Goal: Task Accomplishment & Management: Manage account settings

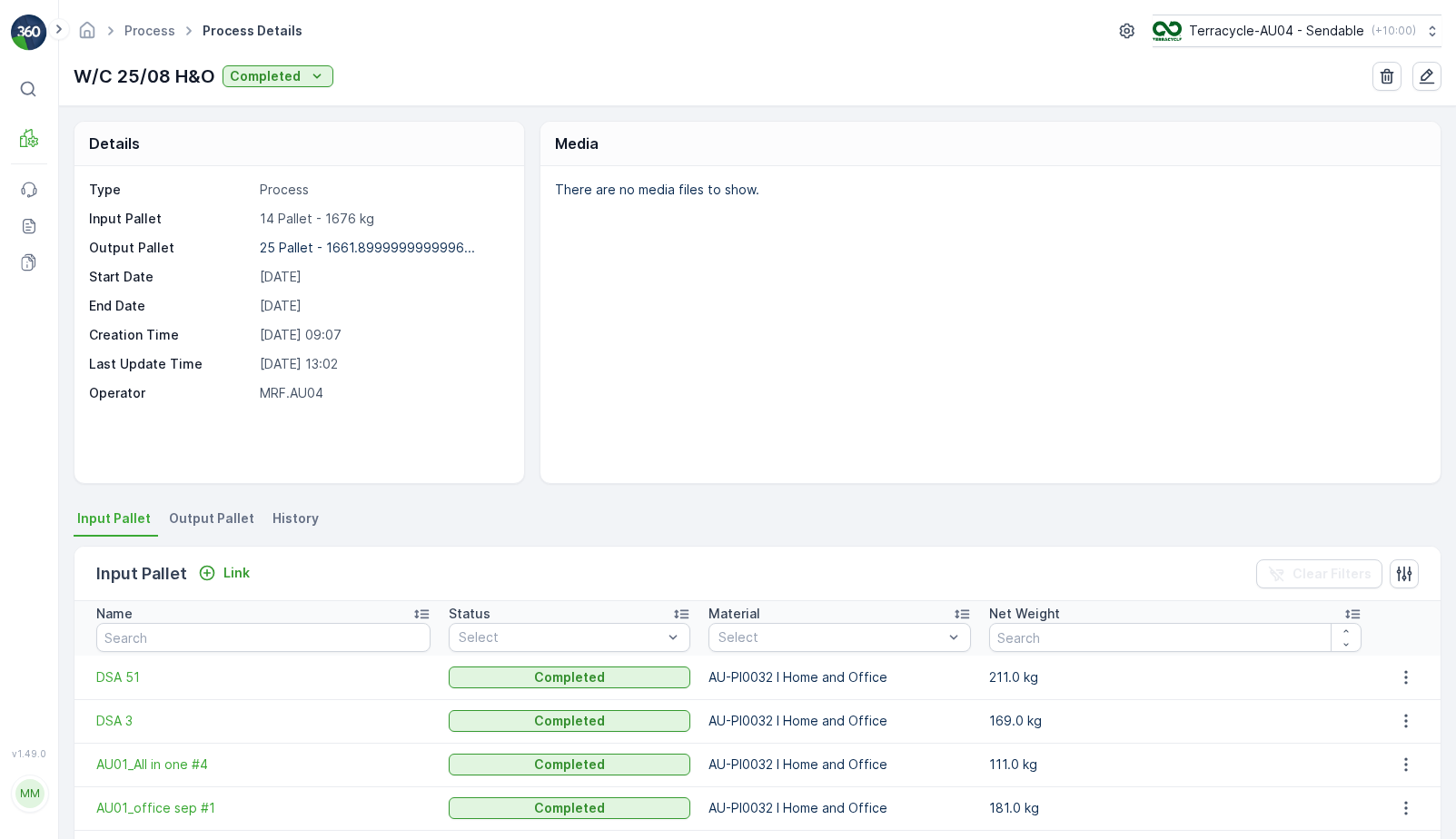
click at [225, 524] on span "Output Pallet" at bounding box center [211, 518] width 85 height 18
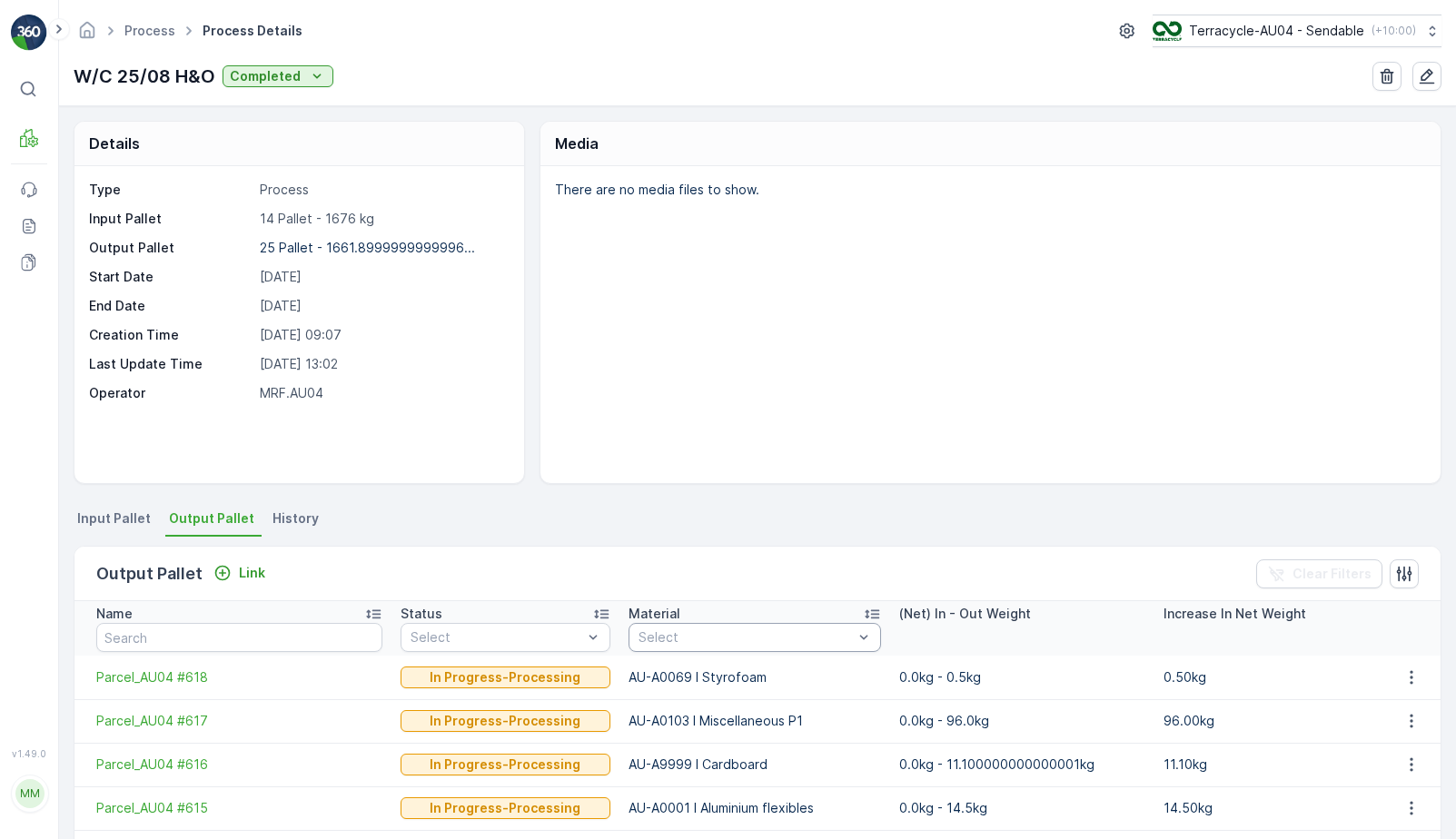
click at [770, 632] on div at bounding box center [746, 637] width 219 height 14
type input "c"
type input "au-a999"
click at [673, 629] on div "Select" at bounding box center [756, 638] width 254 height 29
click at [673, 629] on p "Select" at bounding box center [747, 638] width 216 height 18
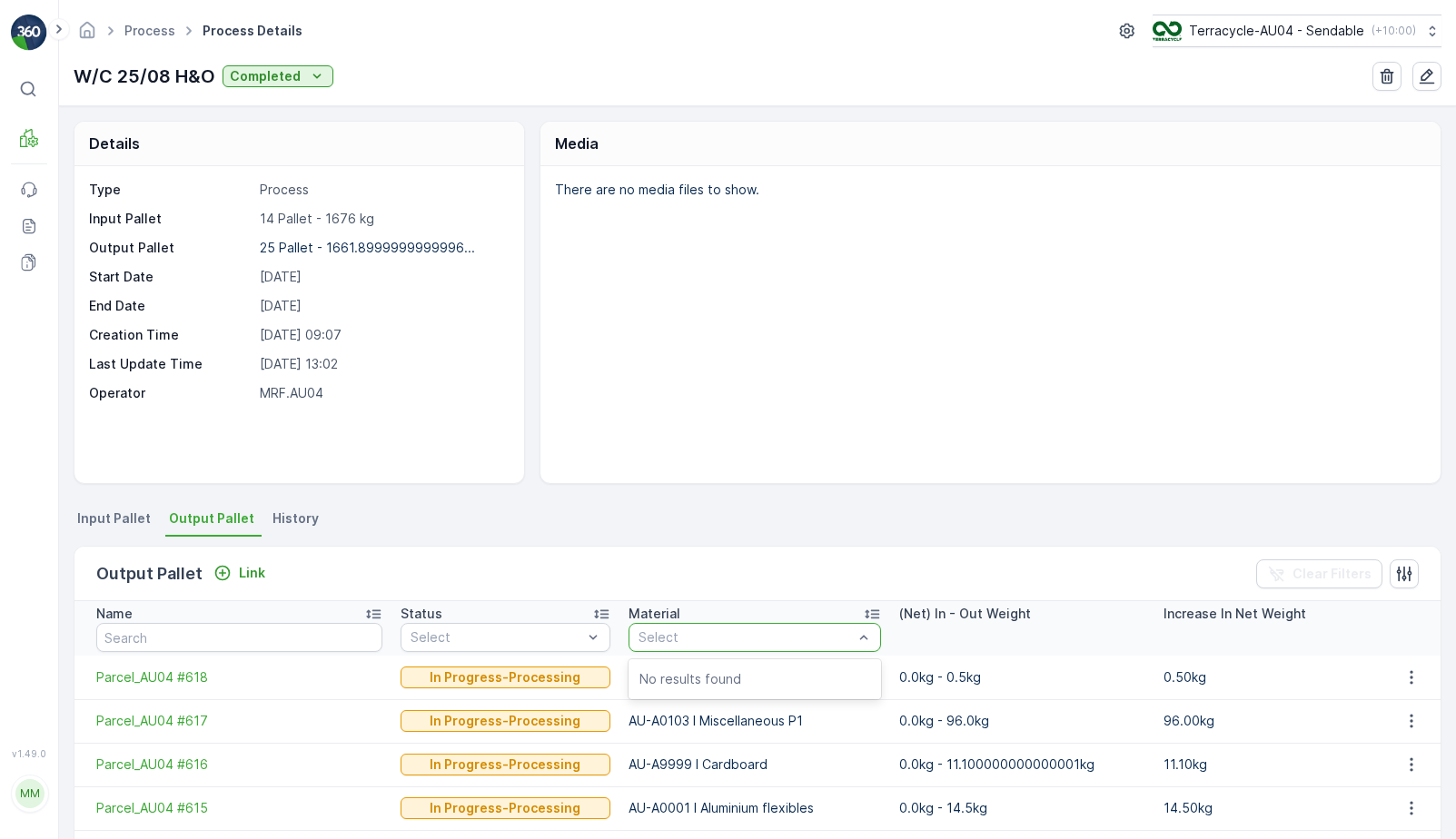
type input "a"
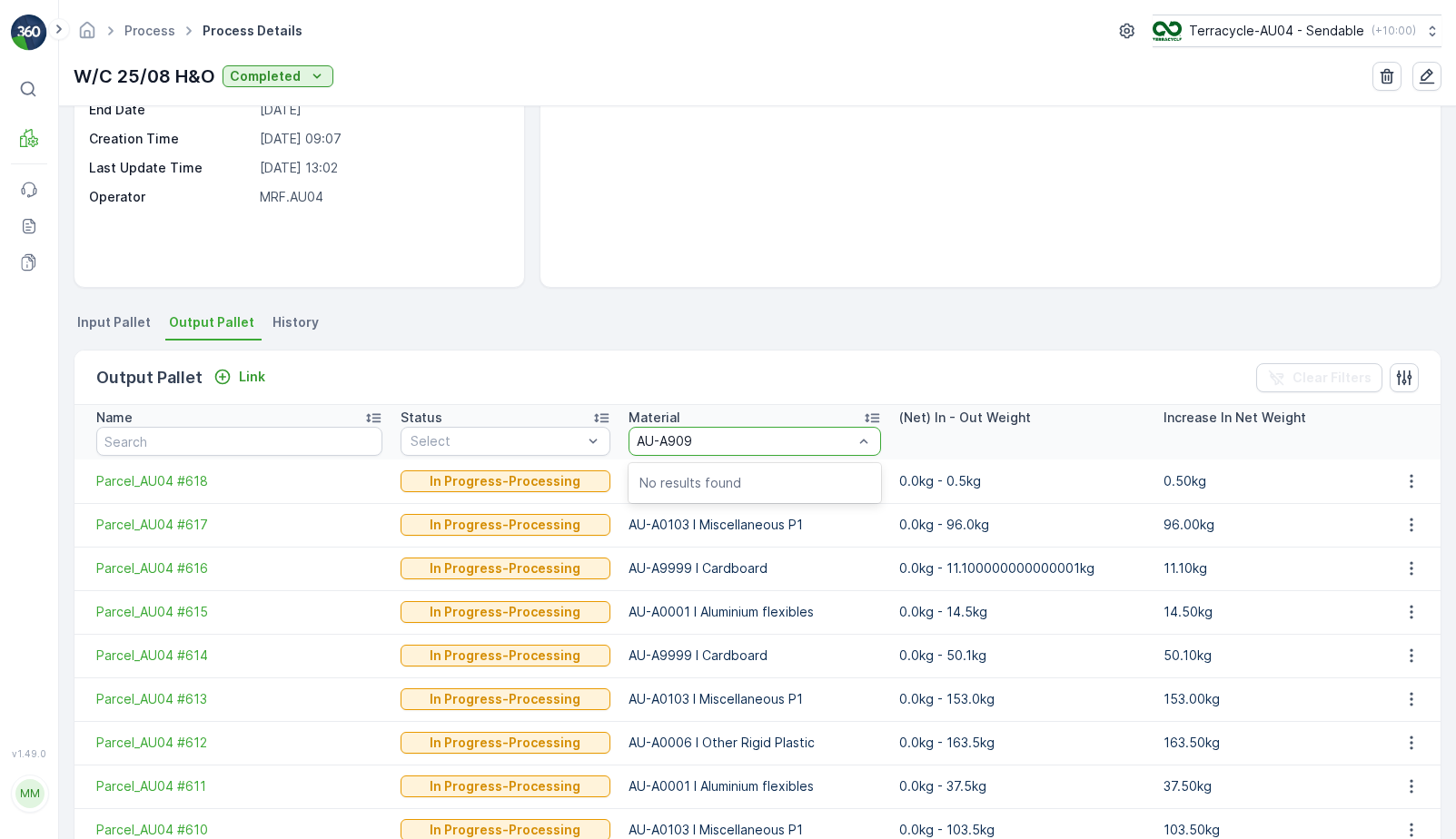
scroll to position [210, 0]
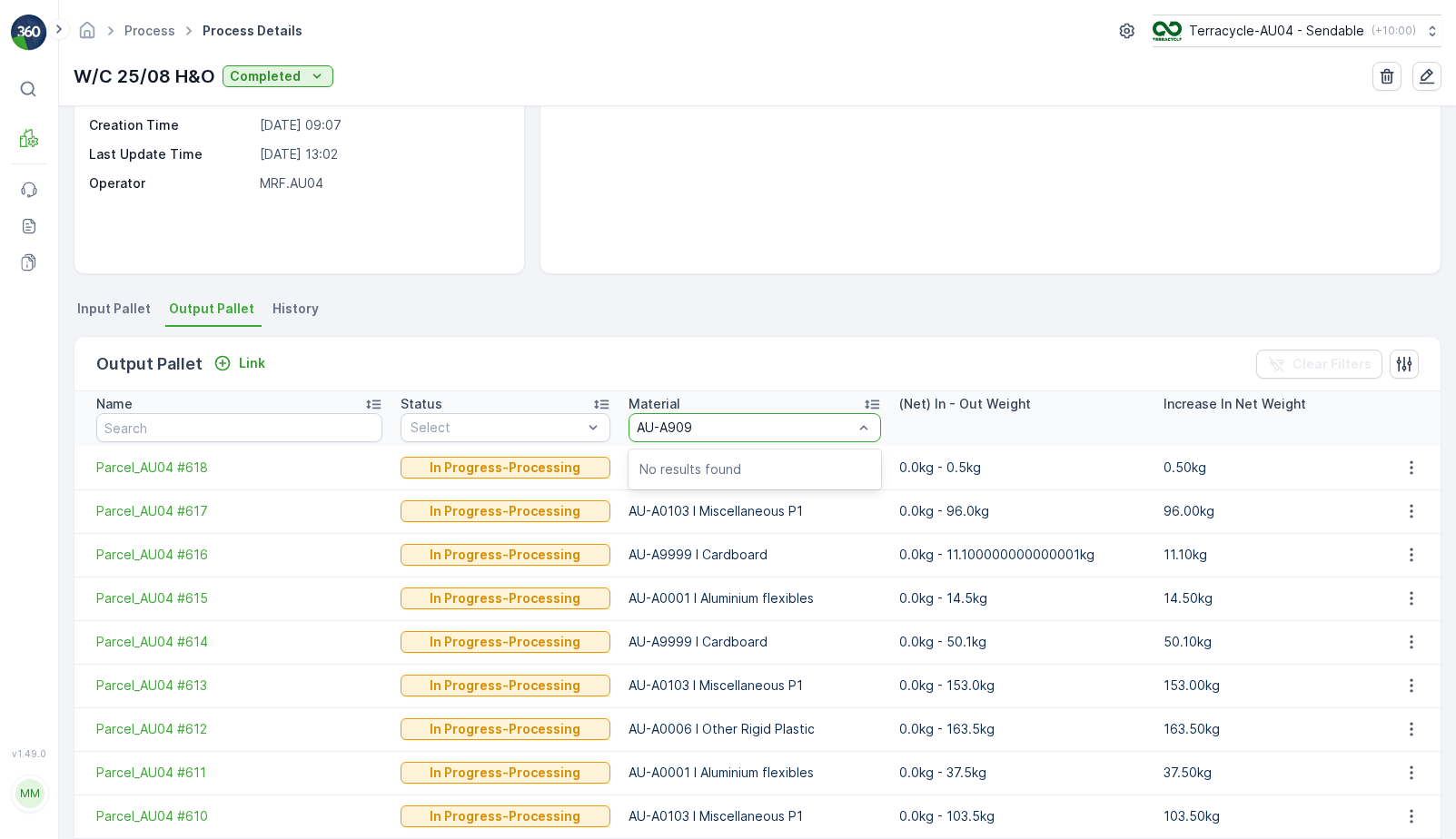
type input "AU-A909"
drag, startPoint x: 586, startPoint y: 555, endPoint x: 644, endPoint y: 555, distance: 58.0
click at [644, 555] on td "AU-A9999 I Cardboard" at bounding box center [755, 556] width 272 height 44
drag, startPoint x: 580, startPoint y: 556, endPoint x: 645, endPoint y: 556, distance: 65.0
click at [645, 556] on td "AU-A9999 I Cardboard" at bounding box center [755, 556] width 272 height 44
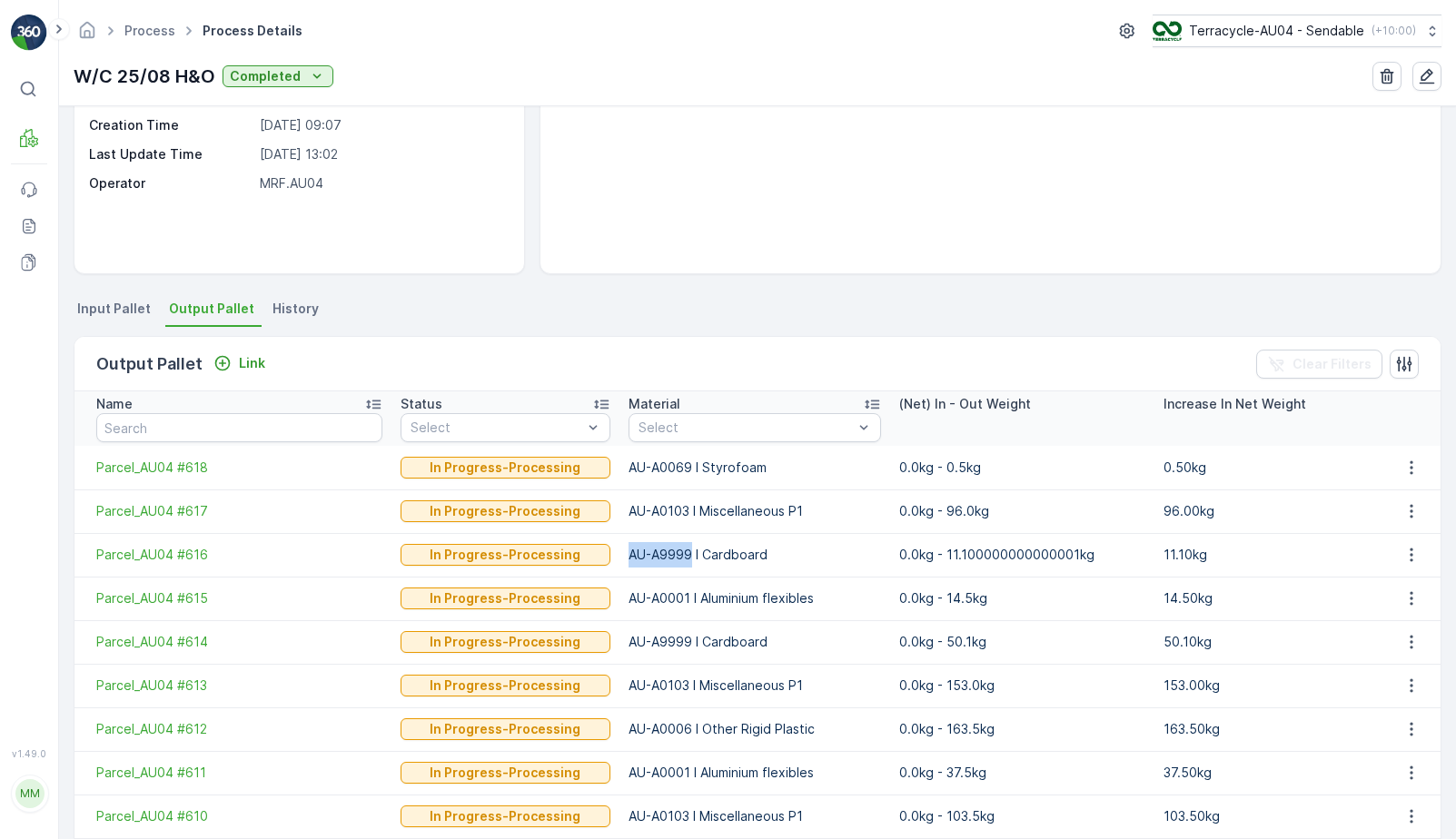
copy td "AU-A9999"
click at [782, 422] on div at bounding box center [746, 428] width 219 height 14
paste input "AU-A9999"
type input "AU-A9999"
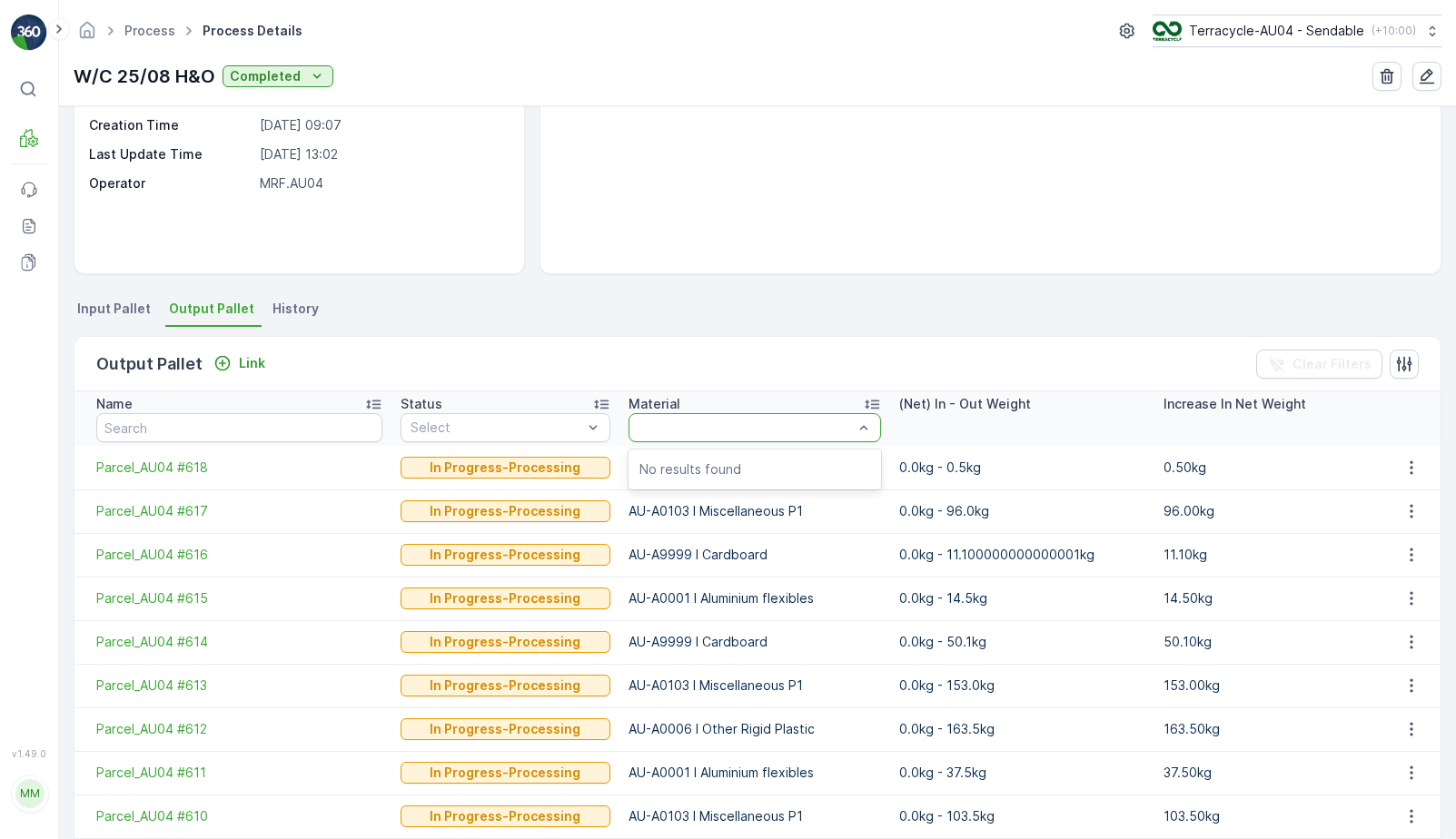
click at [691, 343] on div "Output Pallet Link Clear Filters" at bounding box center [757, 364] width 1366 height 54
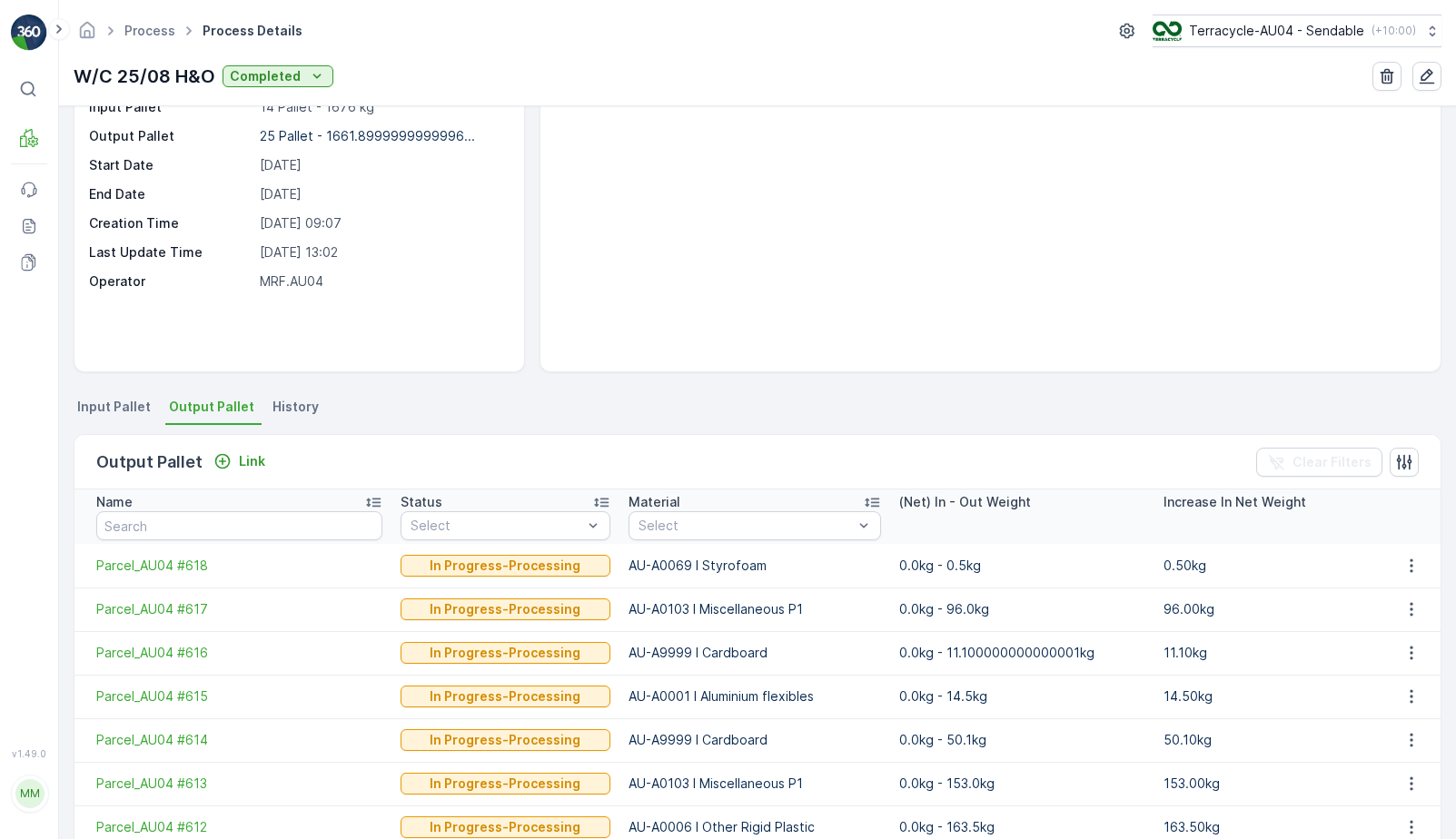
scroll to position [0, 0]
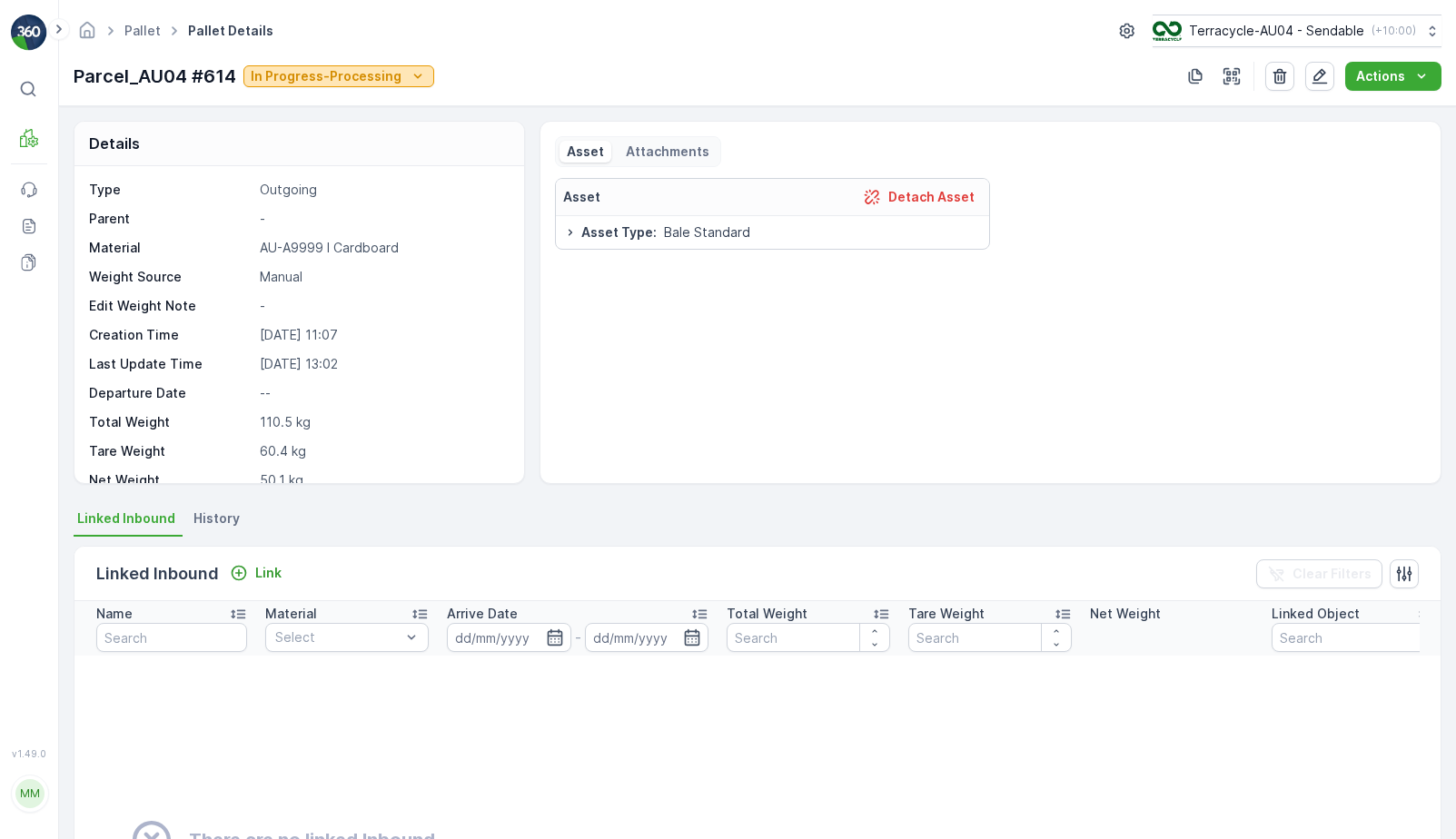
click at [369, 73] on p "In Progress-Processing" at bounding box center [327, 75] width 151 height 18
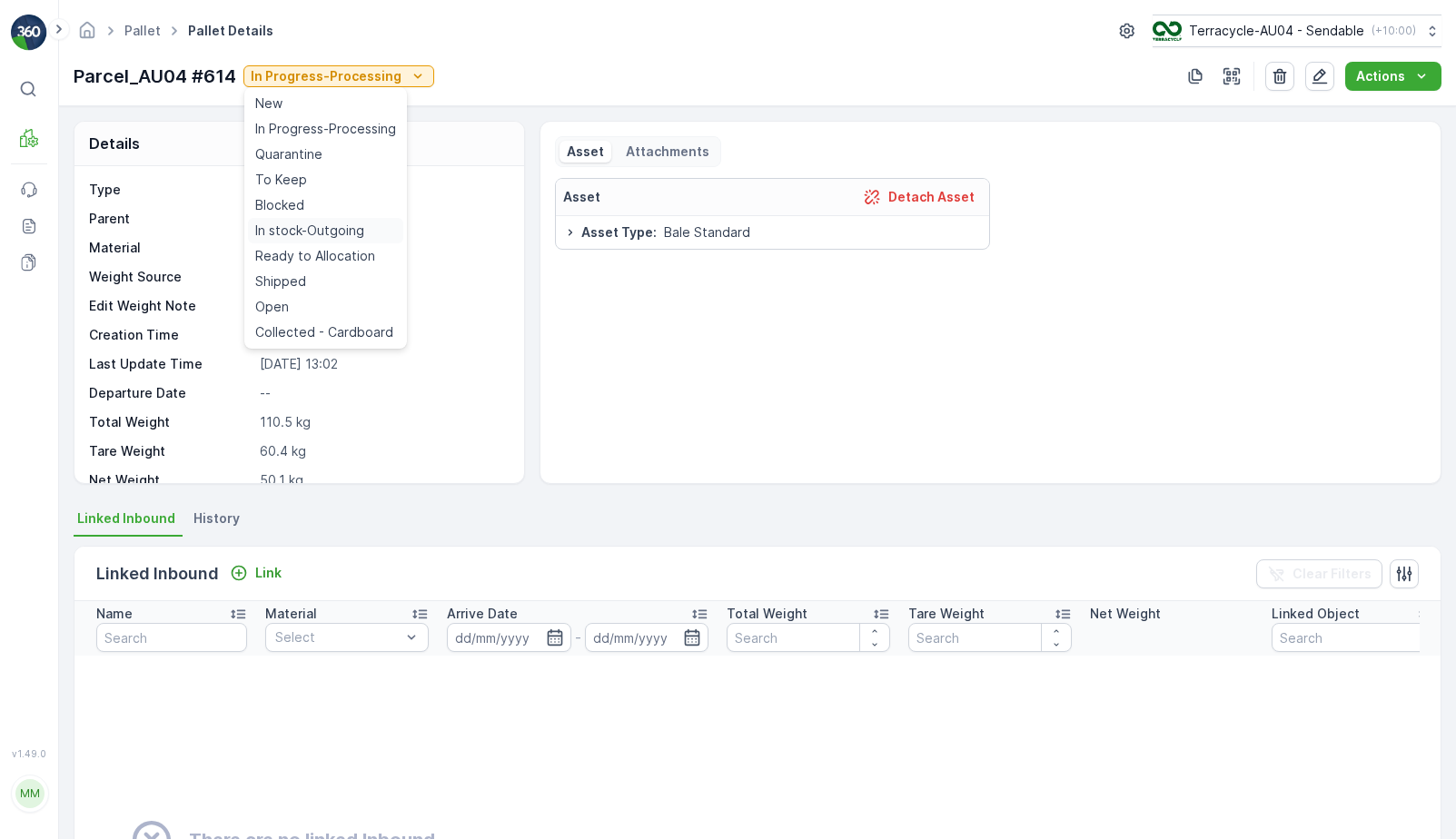
click at [330, 230] on span "In stock-Outgoing" at bounding box center [309, 230] width 109 height 18
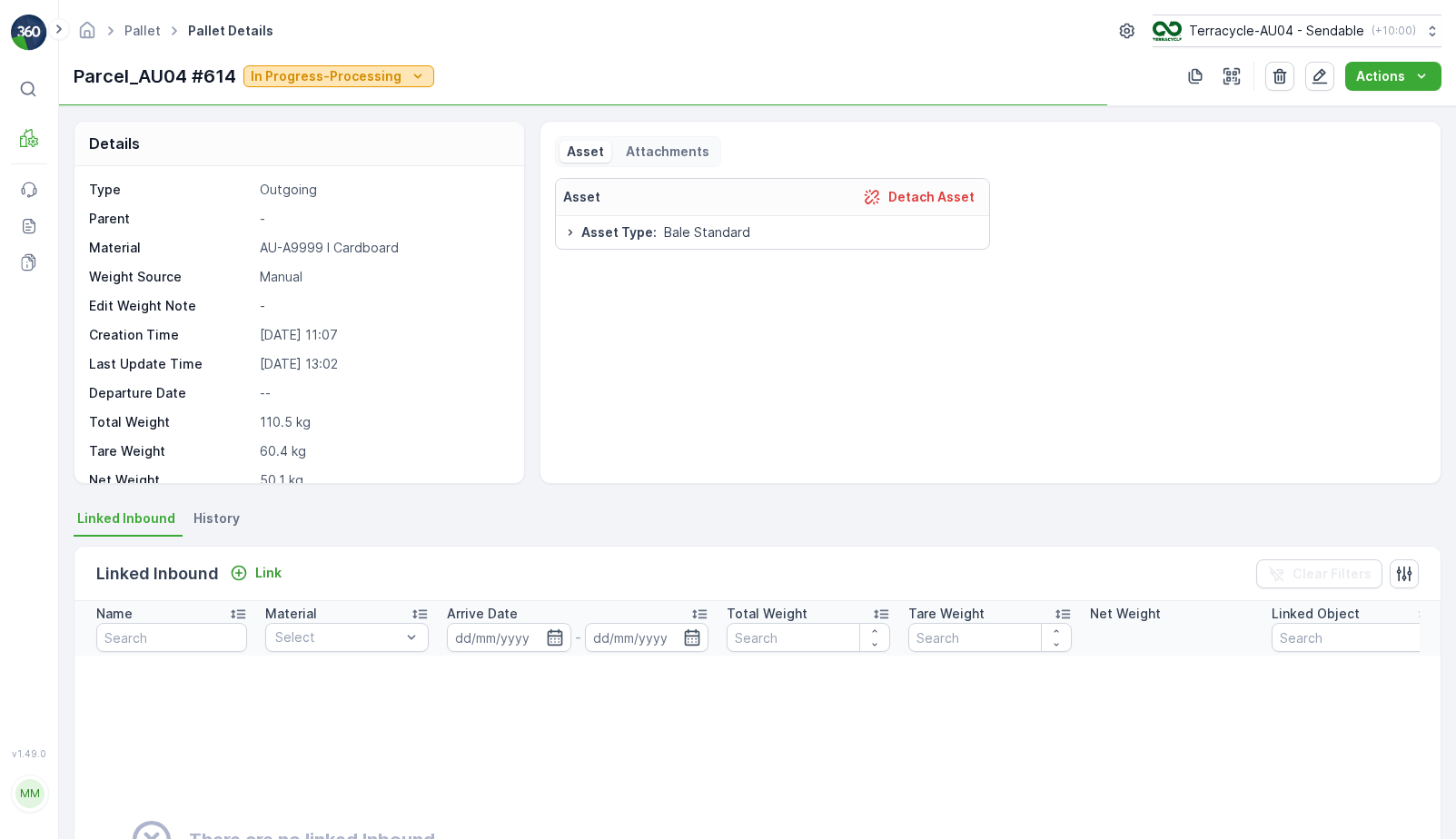
click at [368, 80] on p "In Progress-Processing" at bounding box center [327, 75] width 151 height 18
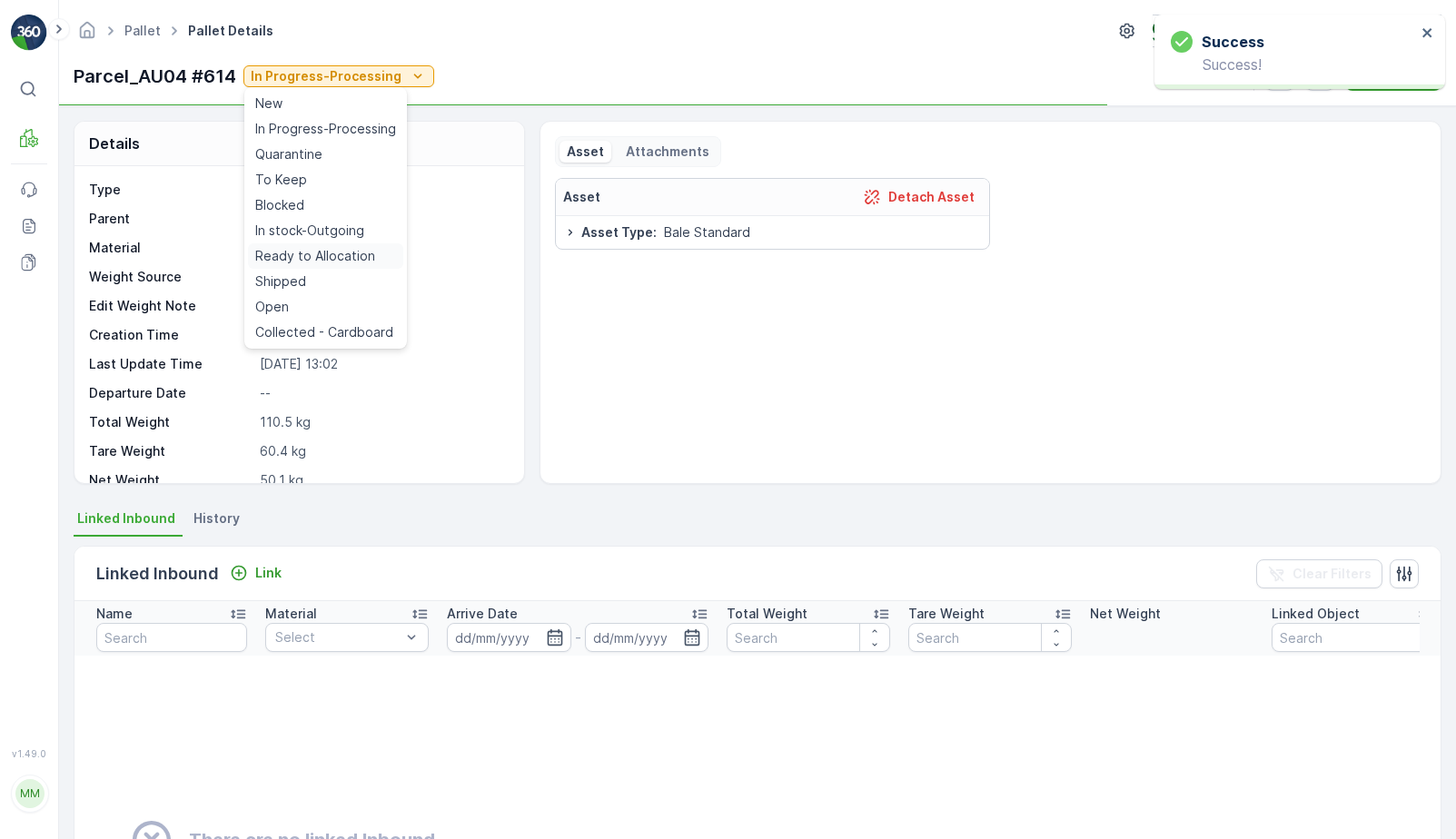
click at [345, 254] on span "Ready to Allocation" at bounding box center [315, 256] width 120 height 18
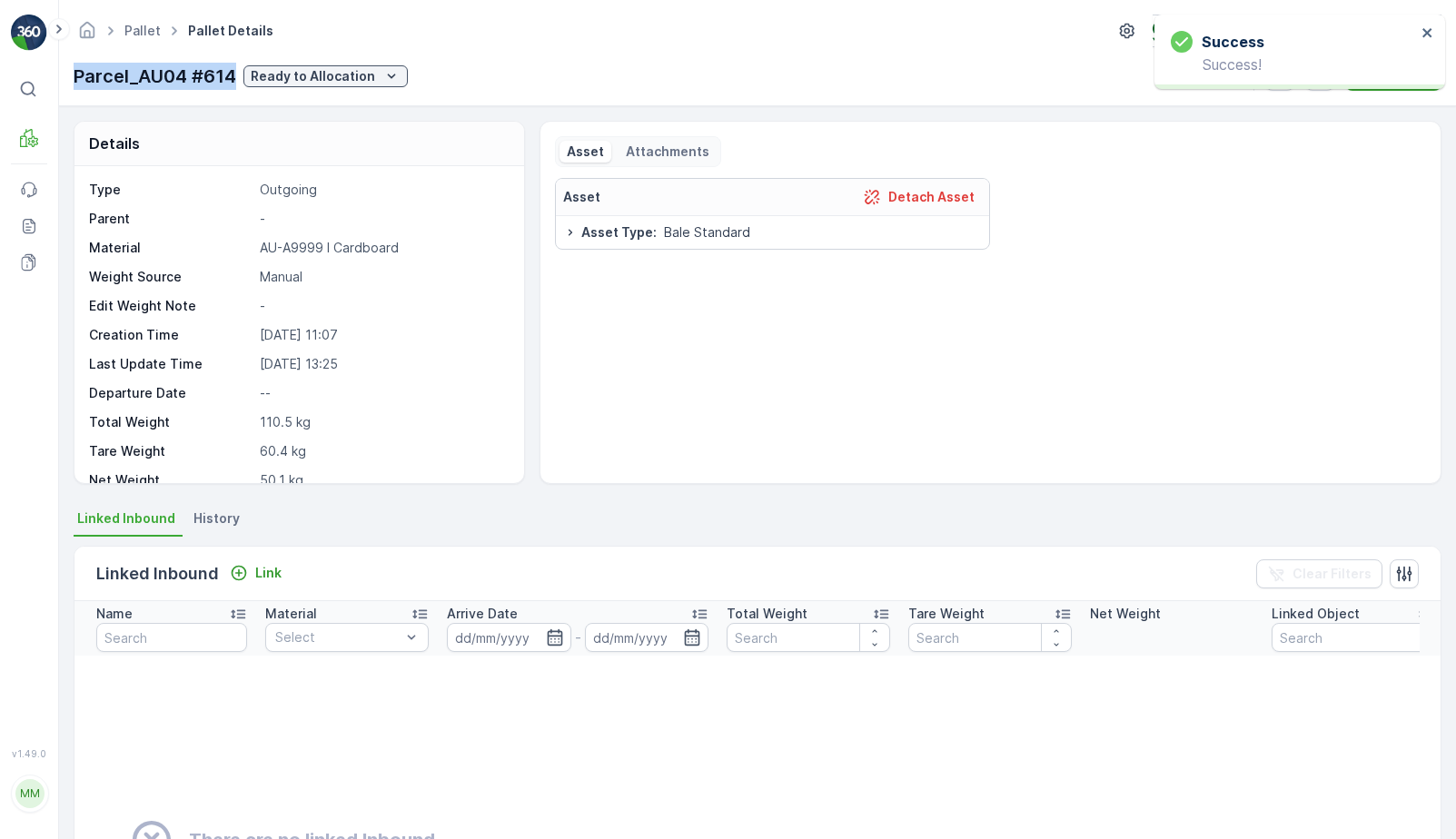
drag, startPoint x: 77, startPoint y: 75, endPoint x: 233, endPoint y: 71, distance: 156.1
click at [233, 72] on p "Parcel_AU04 #614" at bounding box center [155, 76] width 162 height 28
copy p "Parcel_AU04 #614"
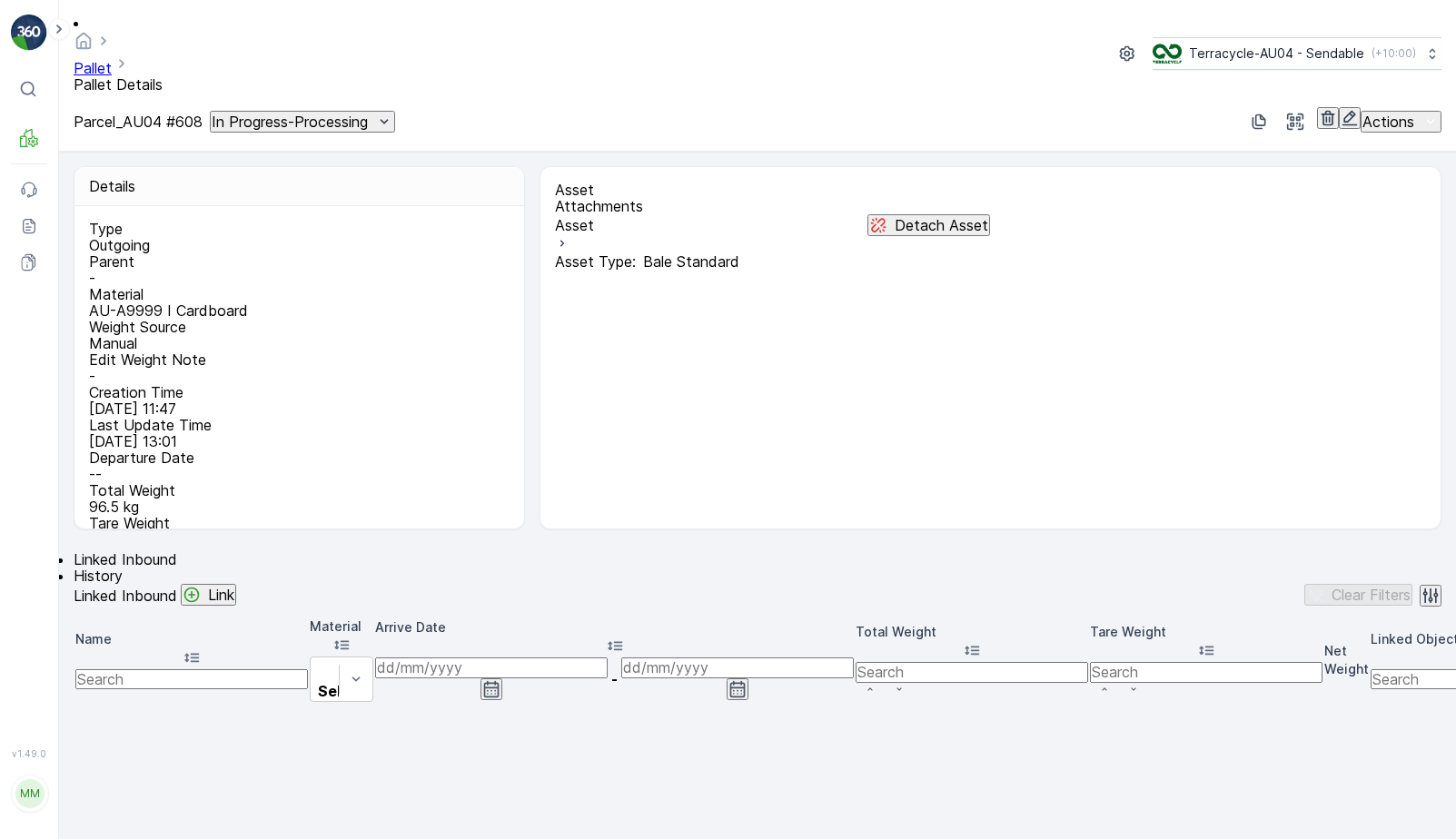
click at [395, 111] on button "In Progress-Processing" at bounding box center [303, 121] width 185 height 22
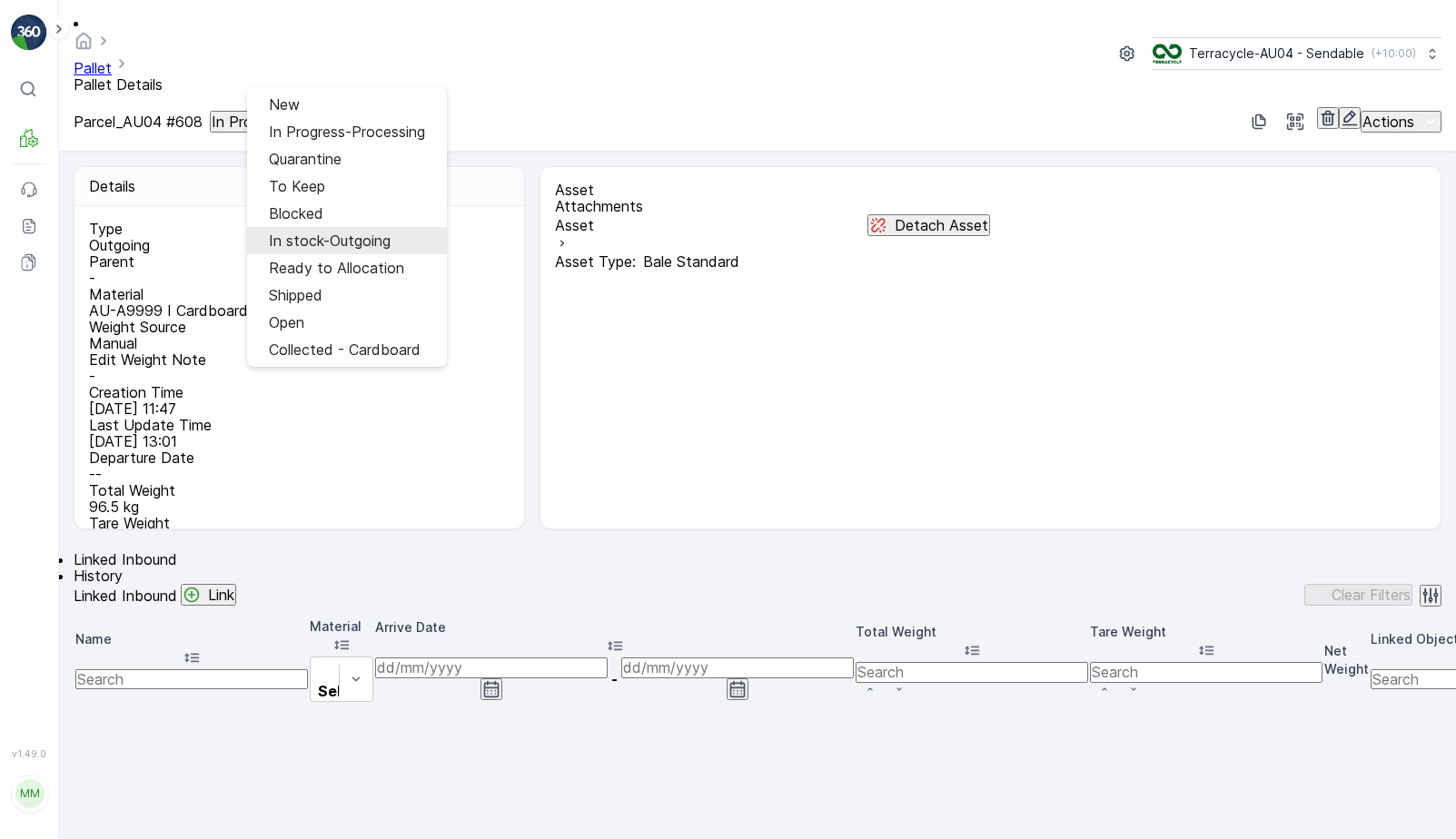
click at [335, 233] on span "In stock-Outgoing" at bounding box center [330, 241] width 122 height 16
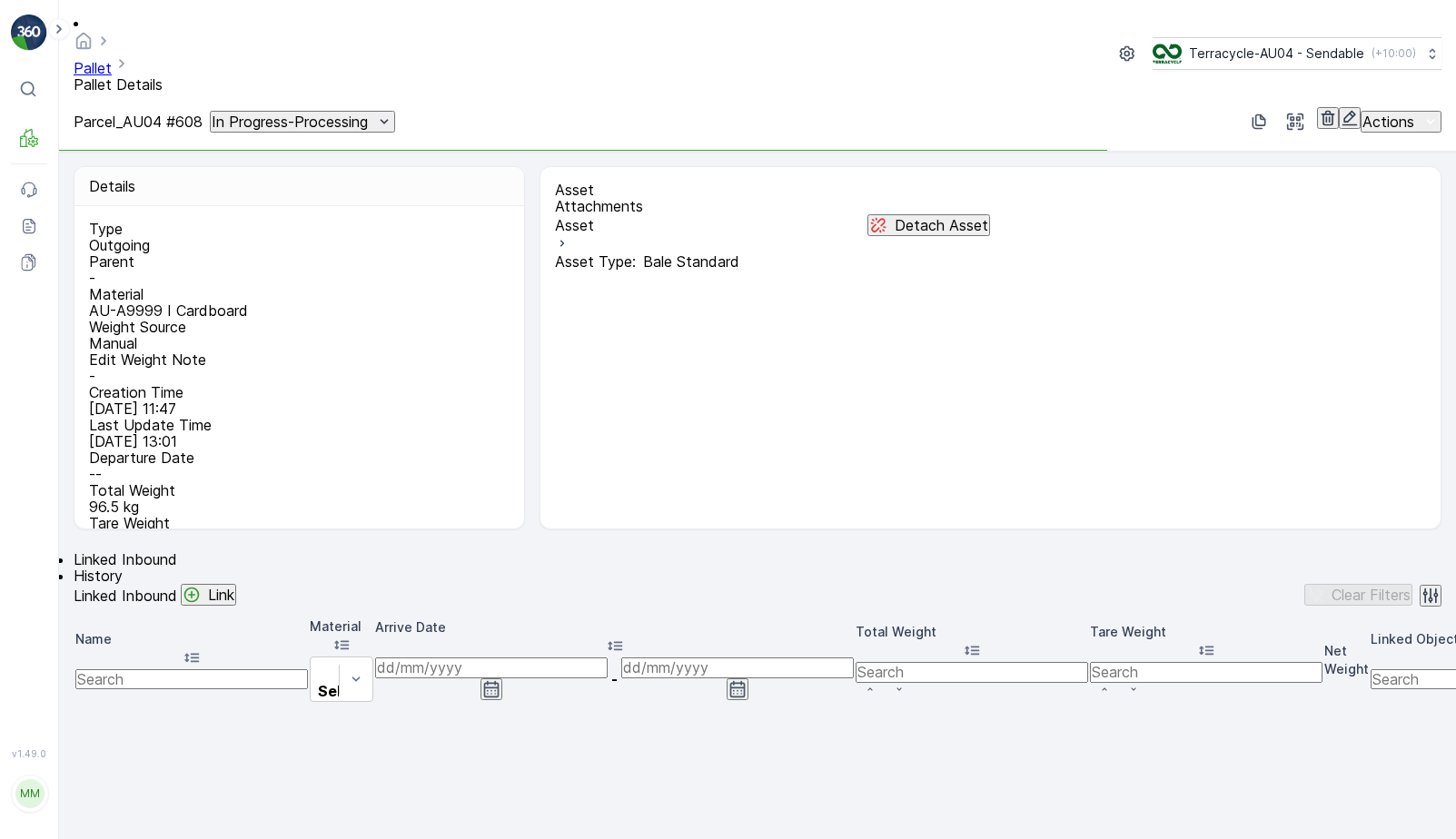
click at [368, 114] on p "In Progress-Processing" at bounding box center [290, 121] width 157 height 16
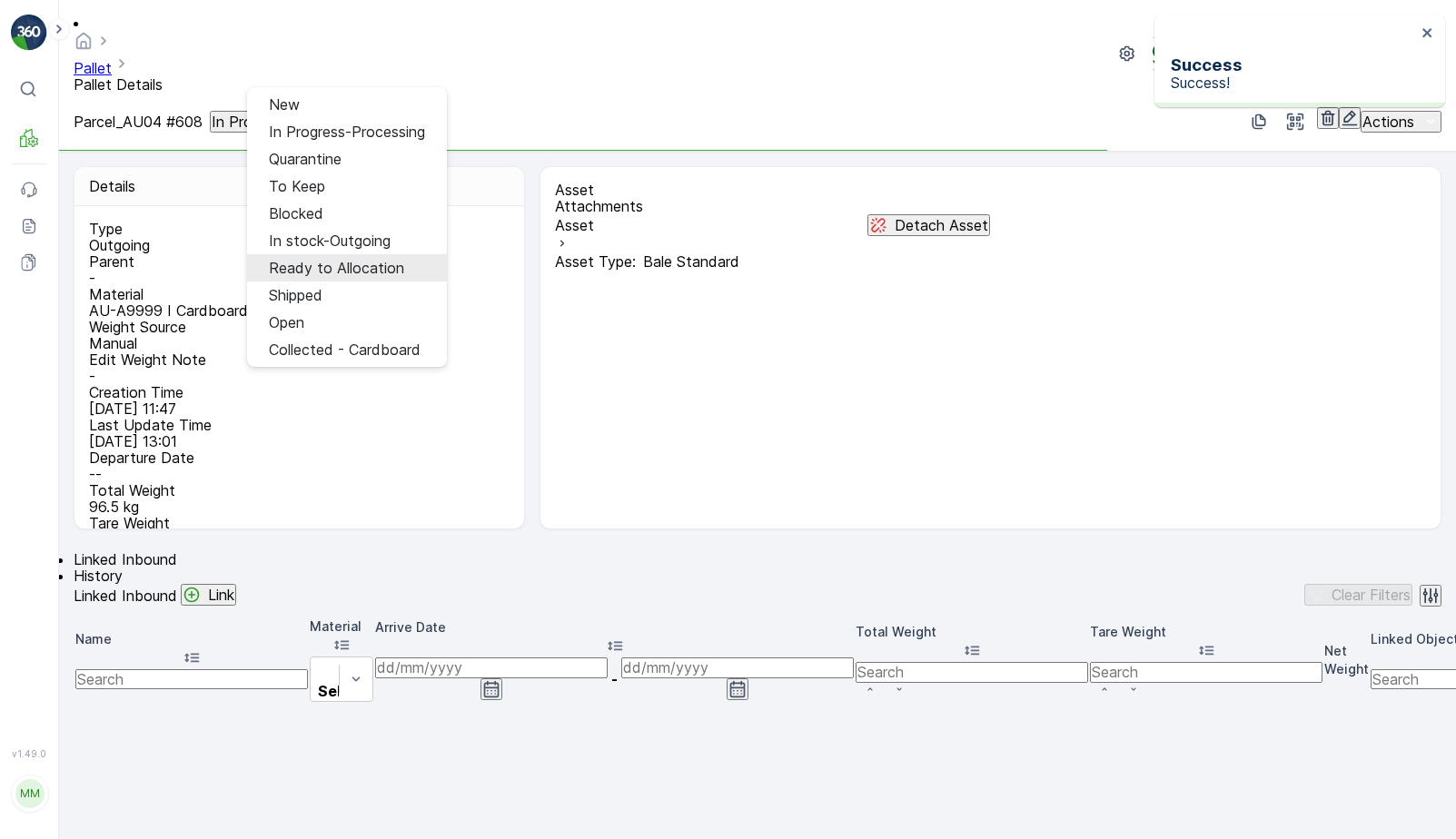
click at [334, 260] on span "Ready to Allocation" at bounding box center [337, 267] width 136 height 16
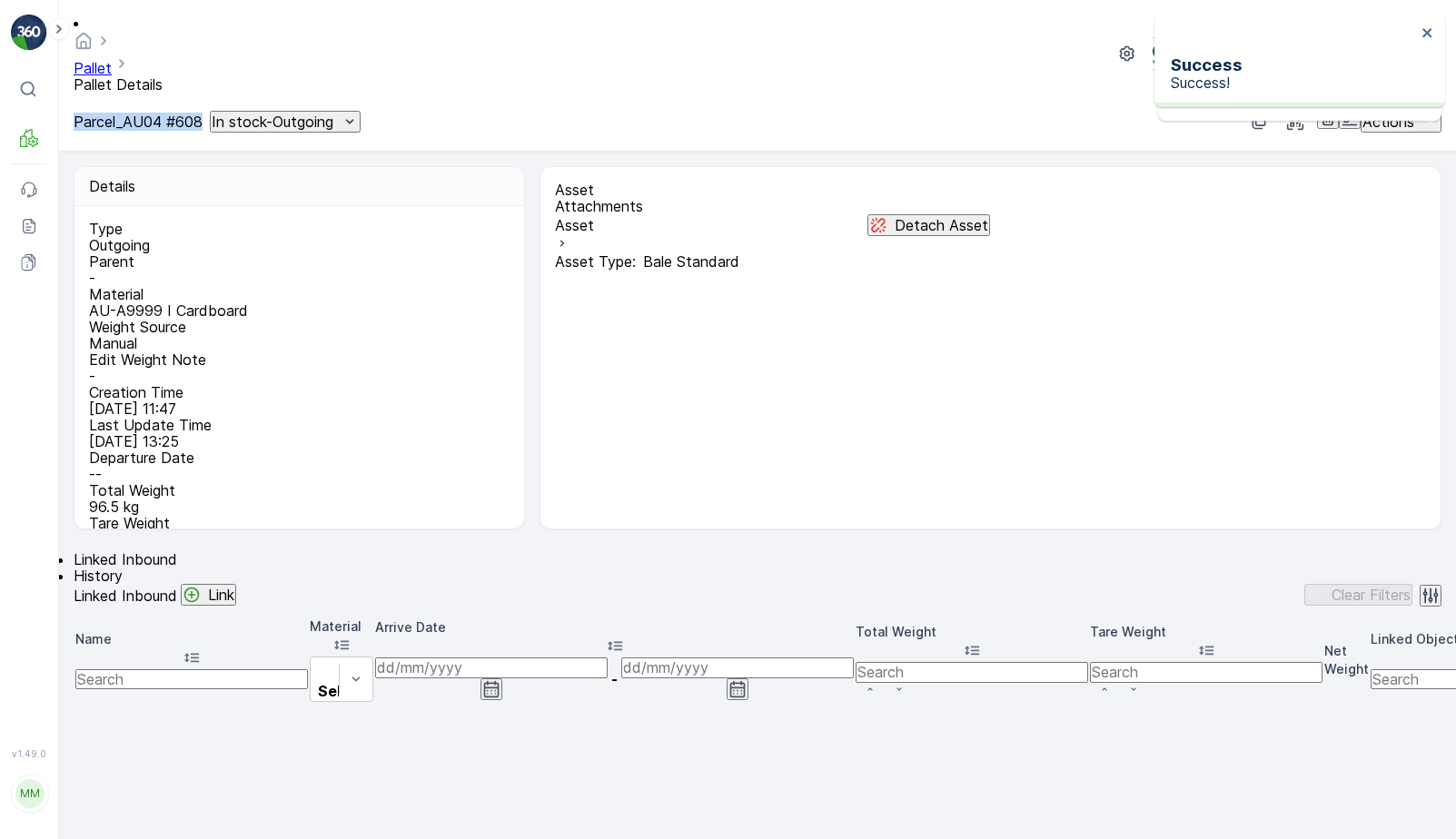
drag, startPoint x: 77, startPoint y: 78, endPoint x: 240, endPoint y: 74, distance: 163.0
click at [240, 111] on div "Parcel_AU04 #608 In stock-Outgoing" at bounding box center [217, 121] width 287 height 22
copy p "Parcel_AU04 #608"
click at [333, 114] on p "In stock-Outgoing" at bounding box center [273, 121] width 122 height 16
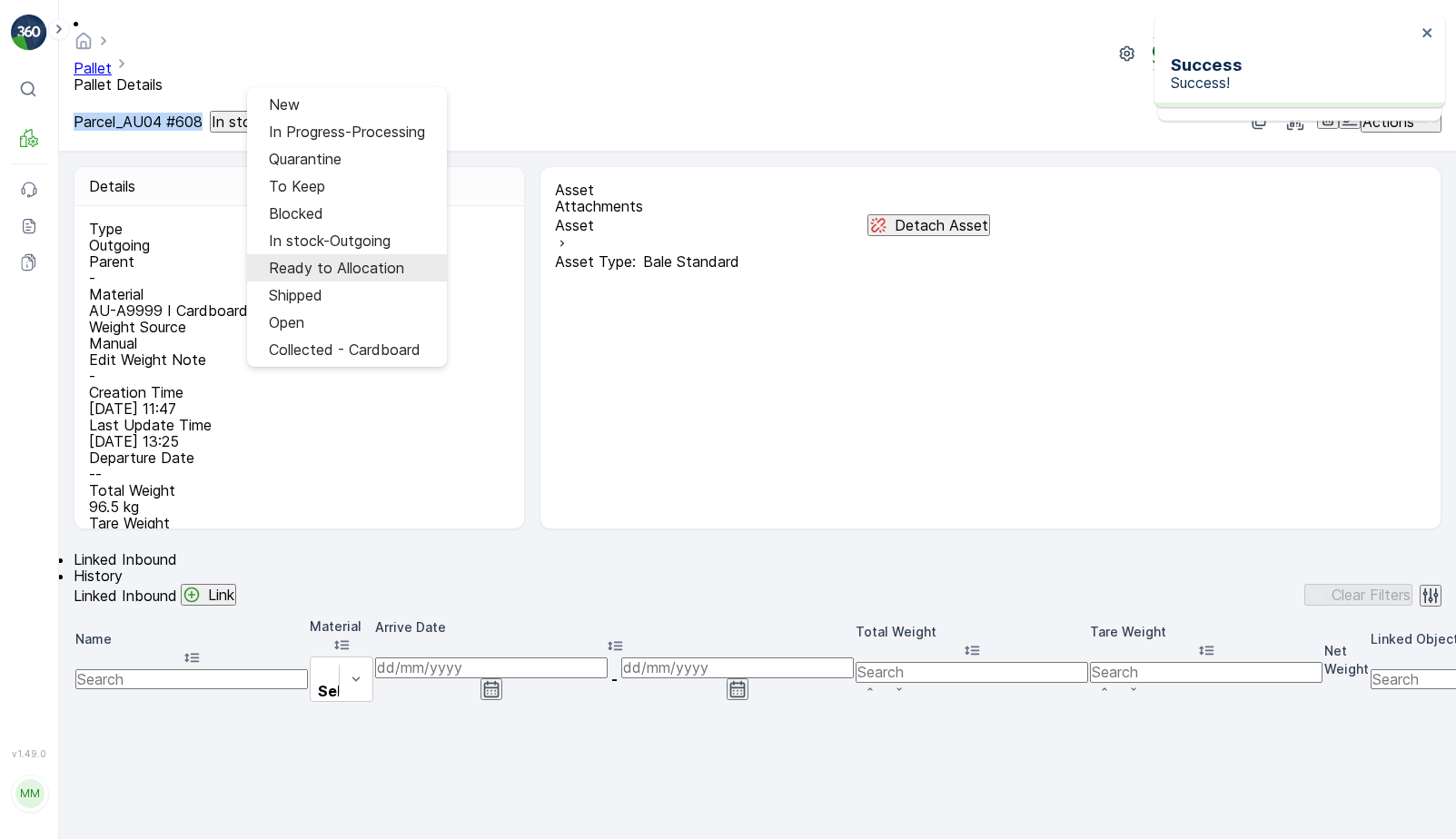
click at [369, 260] on span "Ready to Allocation" at bounding box center [337, 267] width 136 height 16
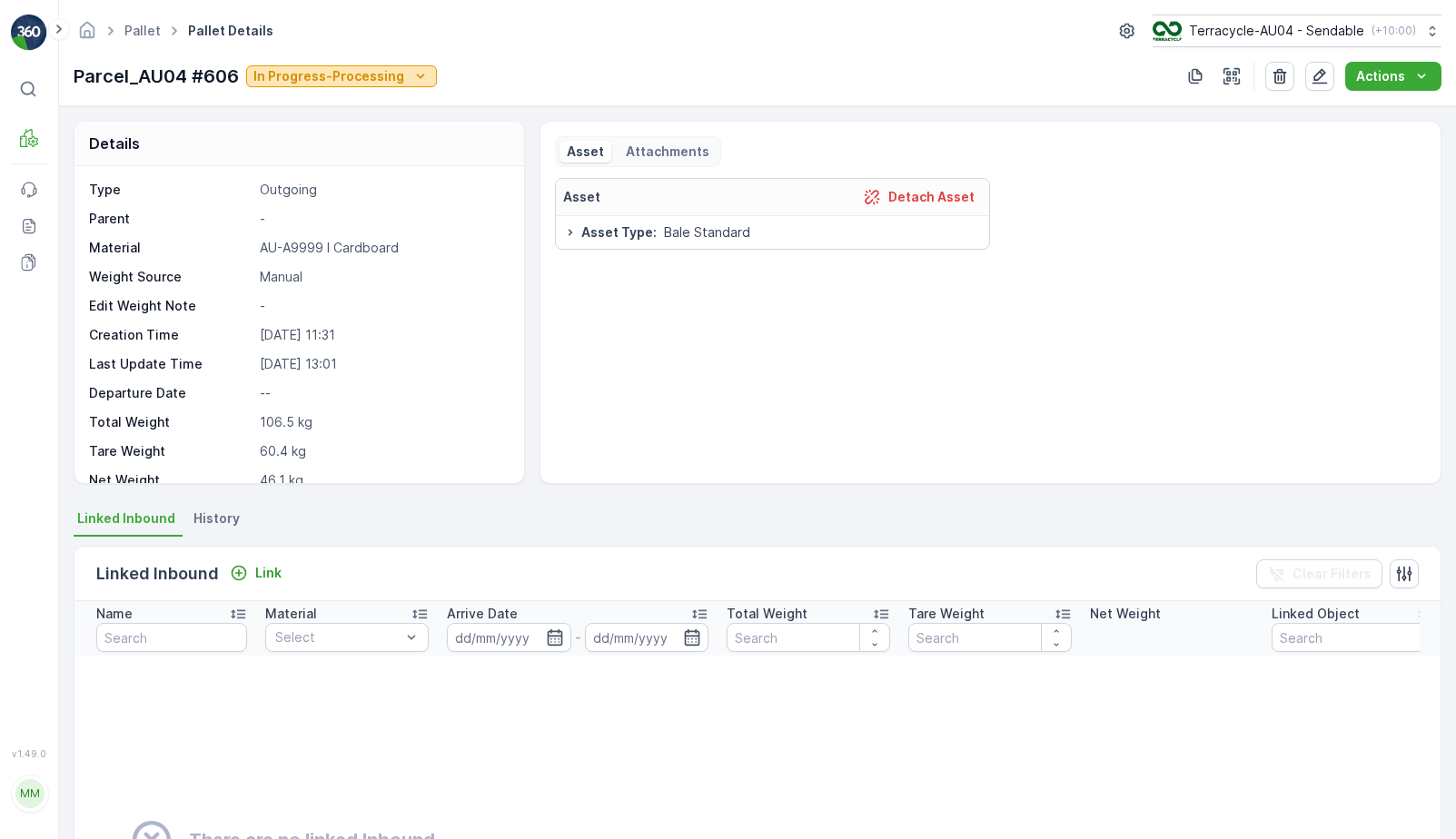
click at [390, 81] on p "In Progress-Processing" at bounding box center [329, 75] width 151 height 18
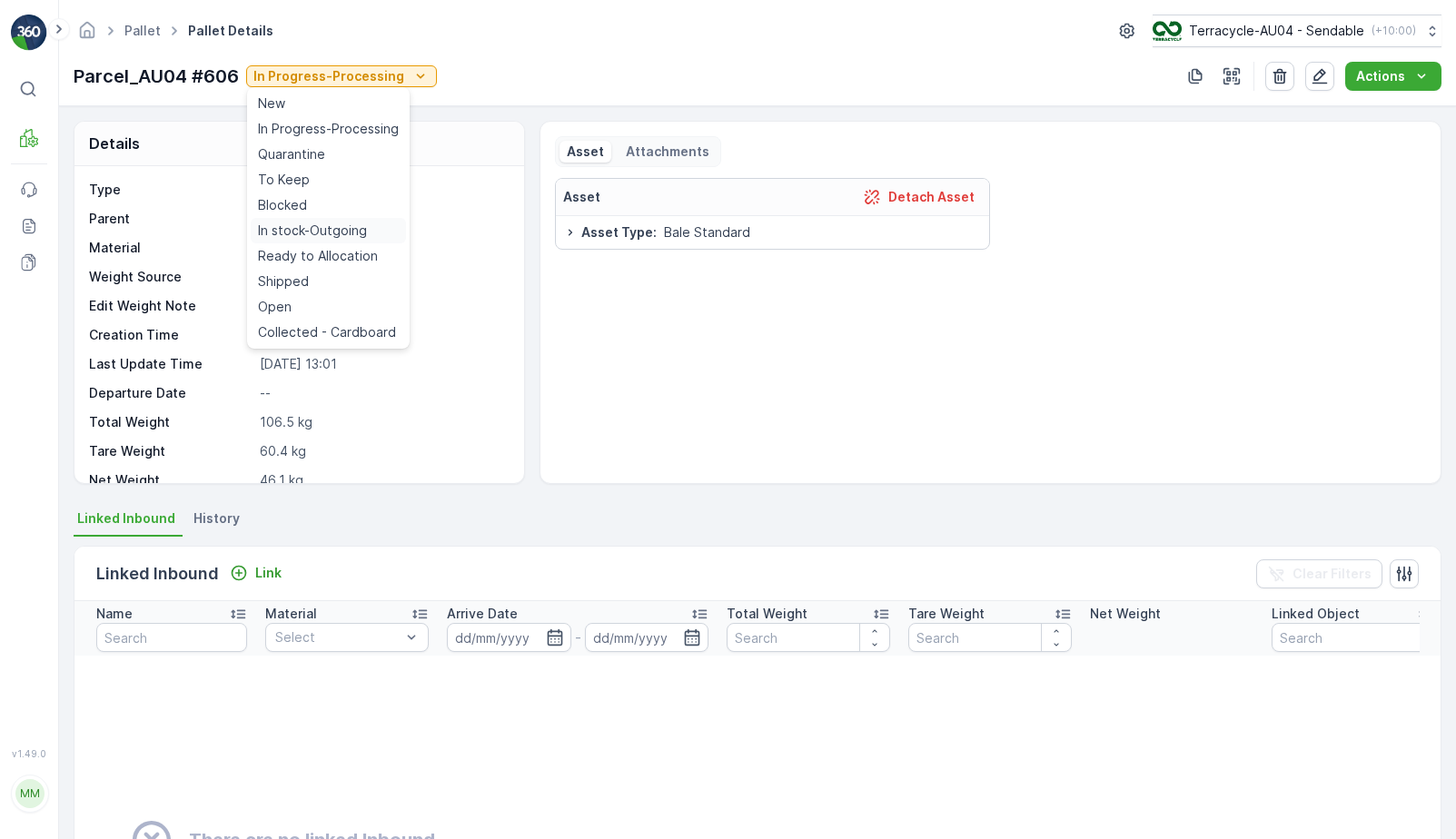
click at [338, 237] on span "In stock-Outgoing" at bounding box center [312, 230] width 109 height 18
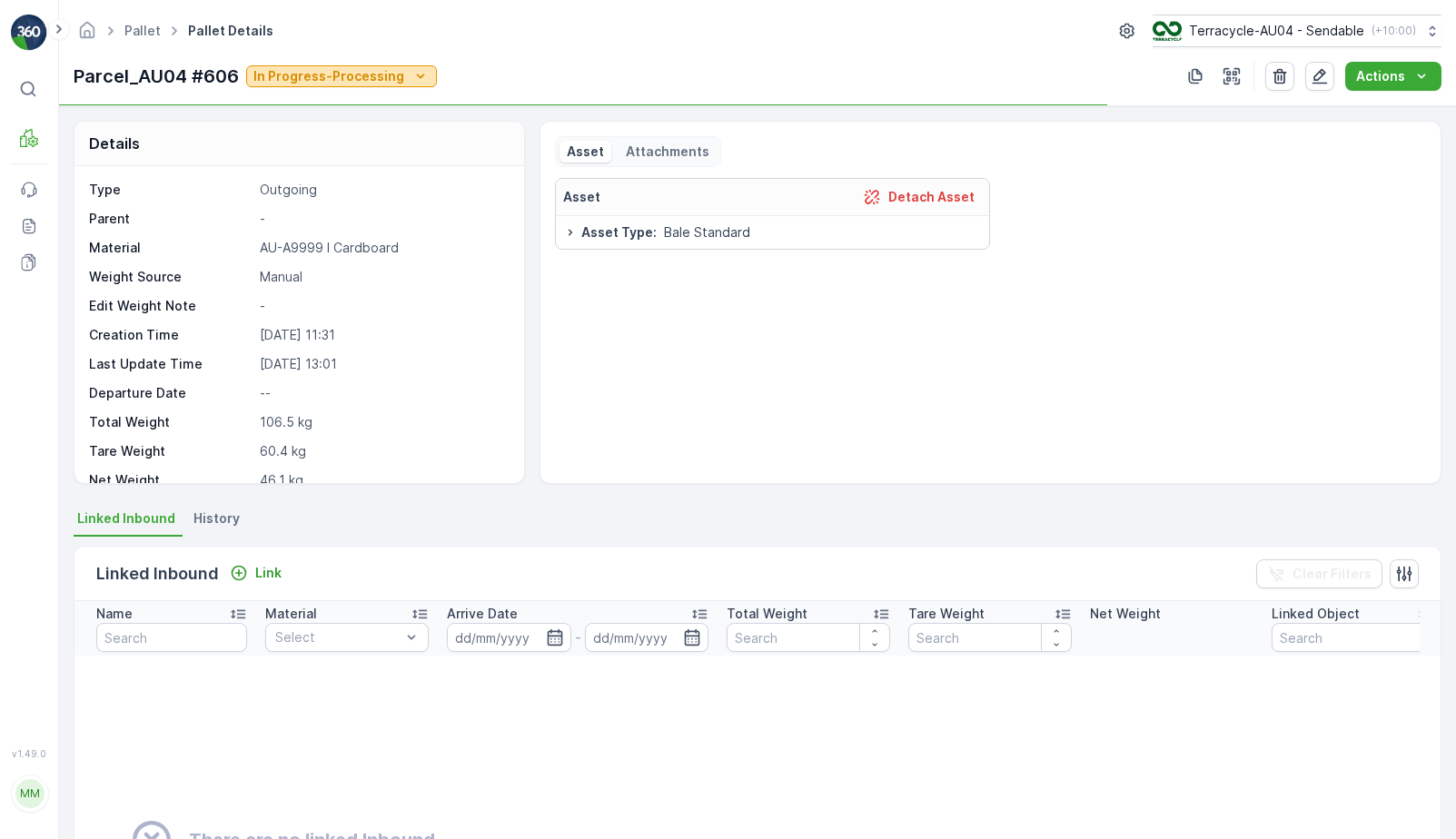
click at [372, 76] on p "In Progress-Processing" at bounding box center [329, 75] width 151 height 18
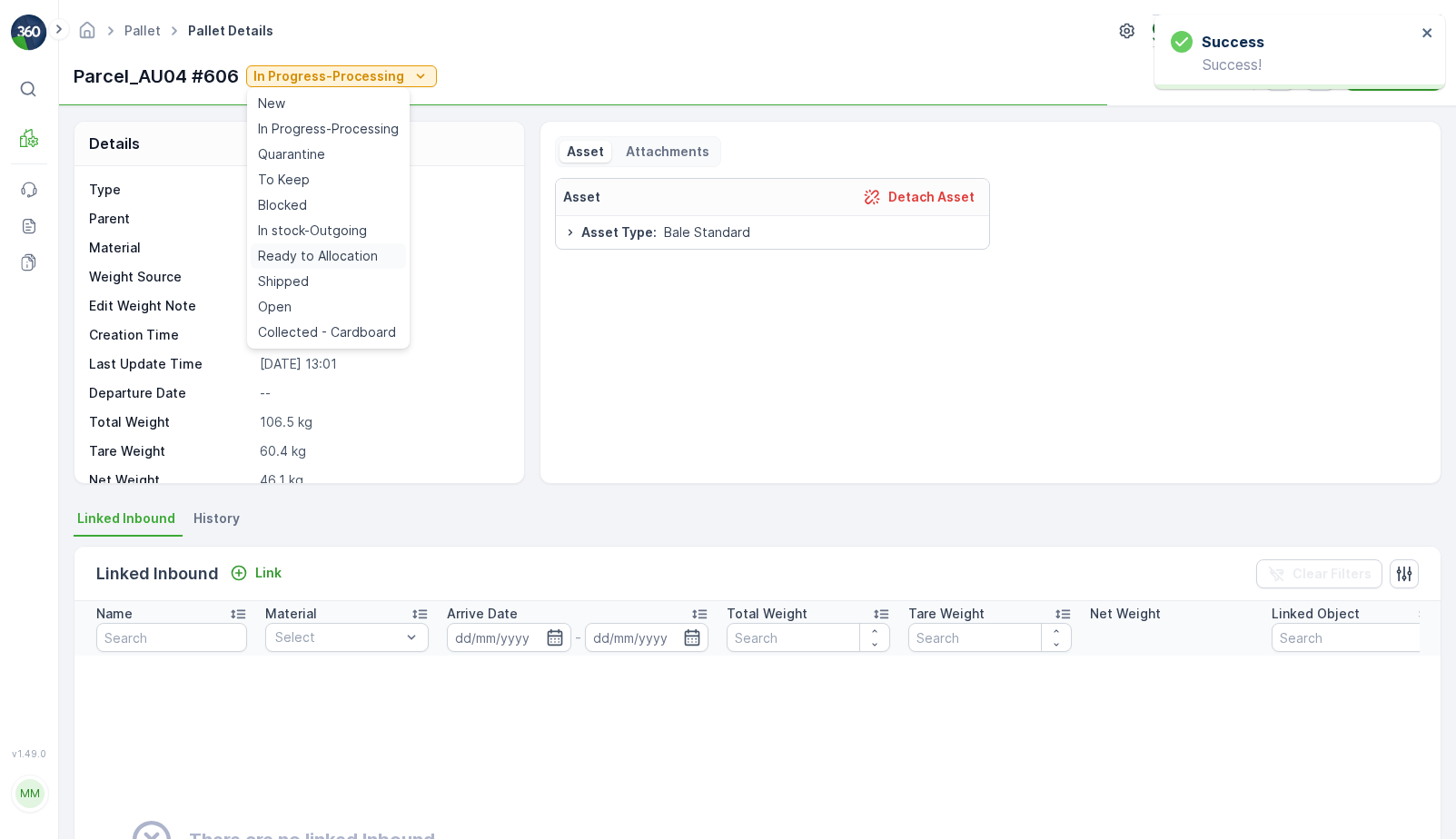
click at [341, 246] on div "Ready to Allocation" at bounding box center [328, 256] width 156 height 26
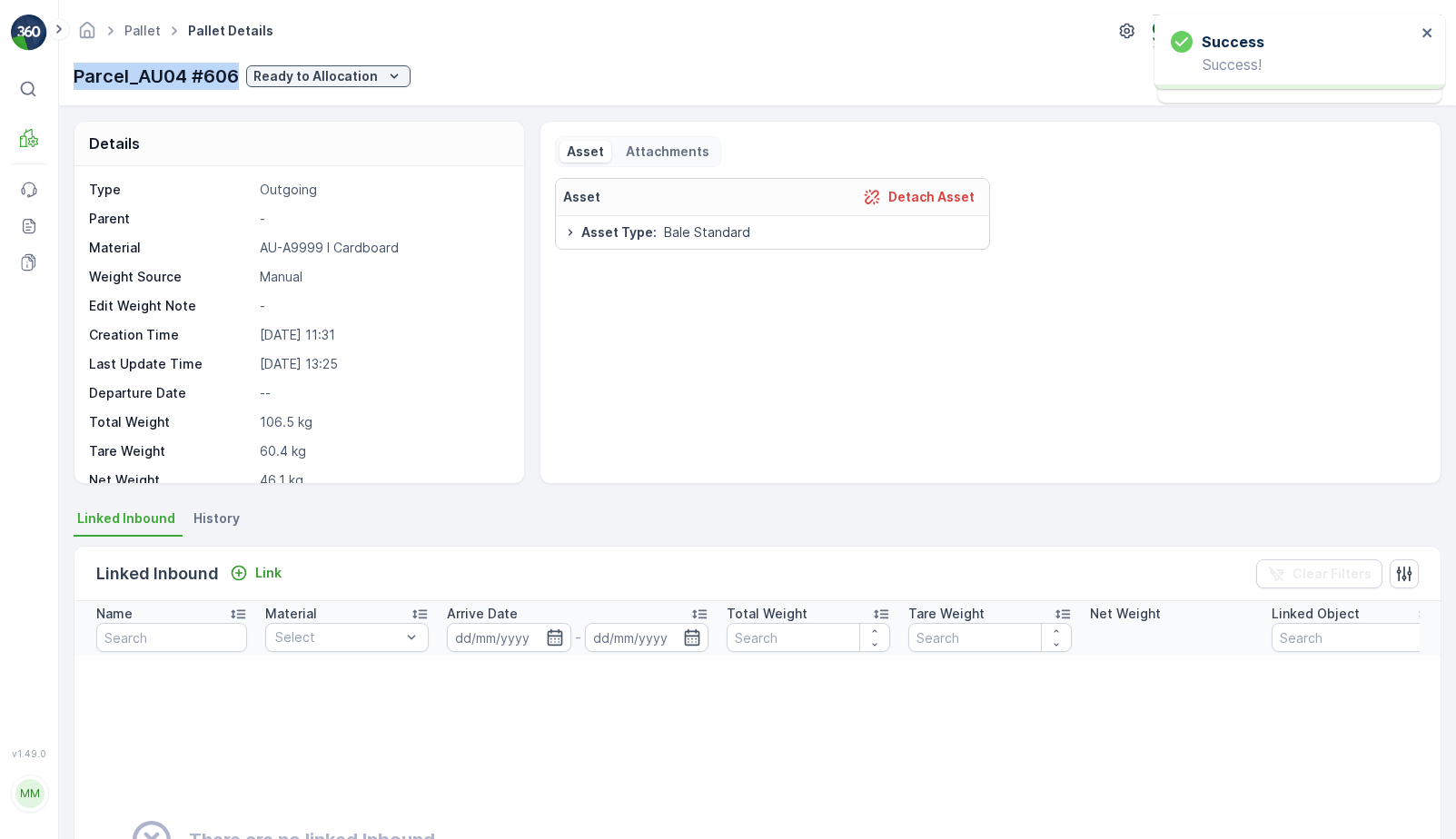
drag, startPoint x: 75, startPoint y: 82, endPoint x: 241, endPoint y: 76, distance: 166.1
click at [241, 76] on div "Parcel_AU04 #606 Ready to Allocation" at bounding box center [242, 76] width 337 height 28
copy p "Parcel_AU04 #606"
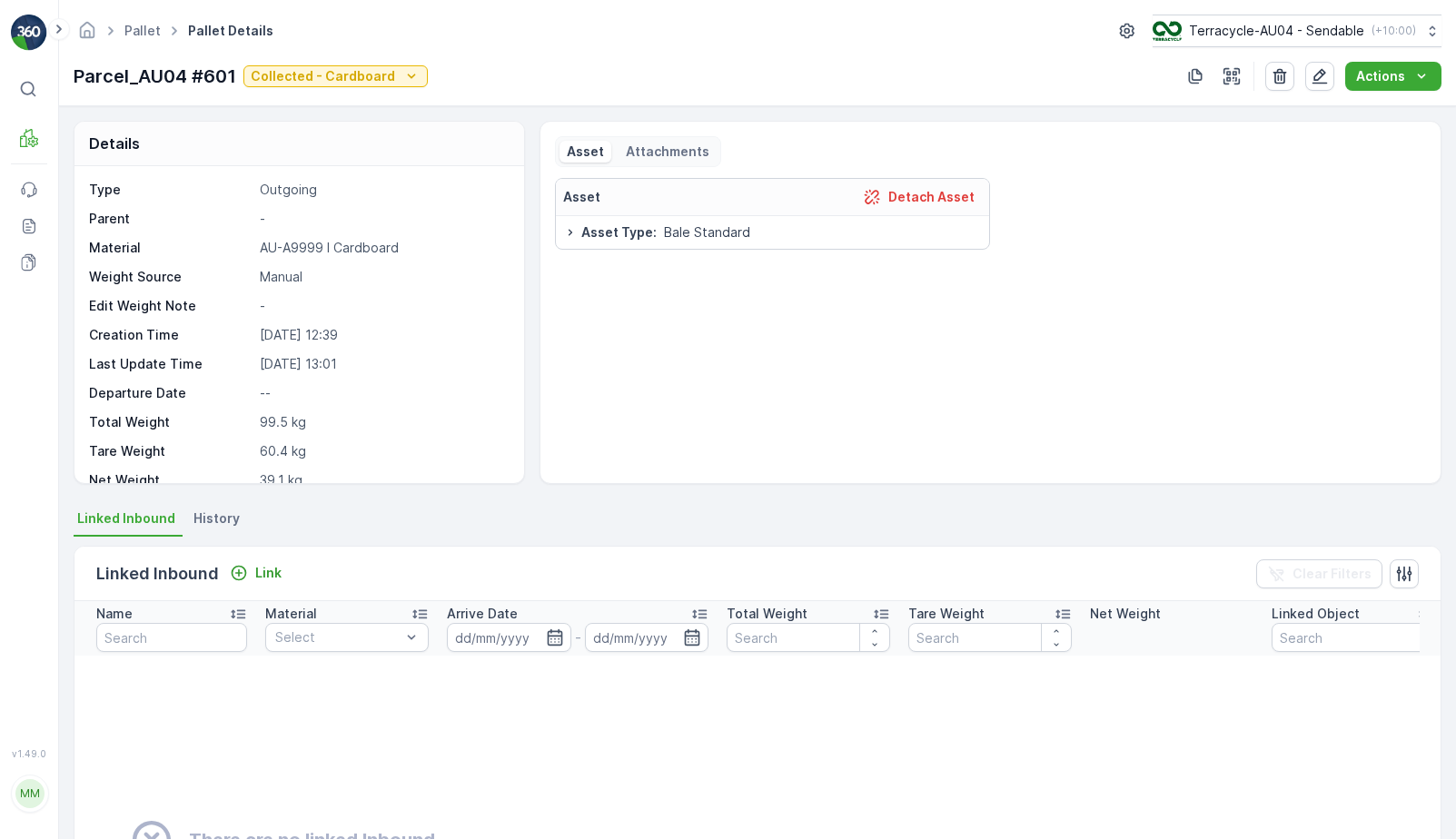
click at [380, 88] on div "Parcel_AU04 #601 Collected - Cardboard" at bounding box center [250, 76] width 354 height 28
click at [386, 73] on p "Collected - Cardboard" at bounding box center [323, 75] width 144 height 18
click at [327, 257] on span "Ready to Allocation" at bounding box center [315, 256] width 120 height 18
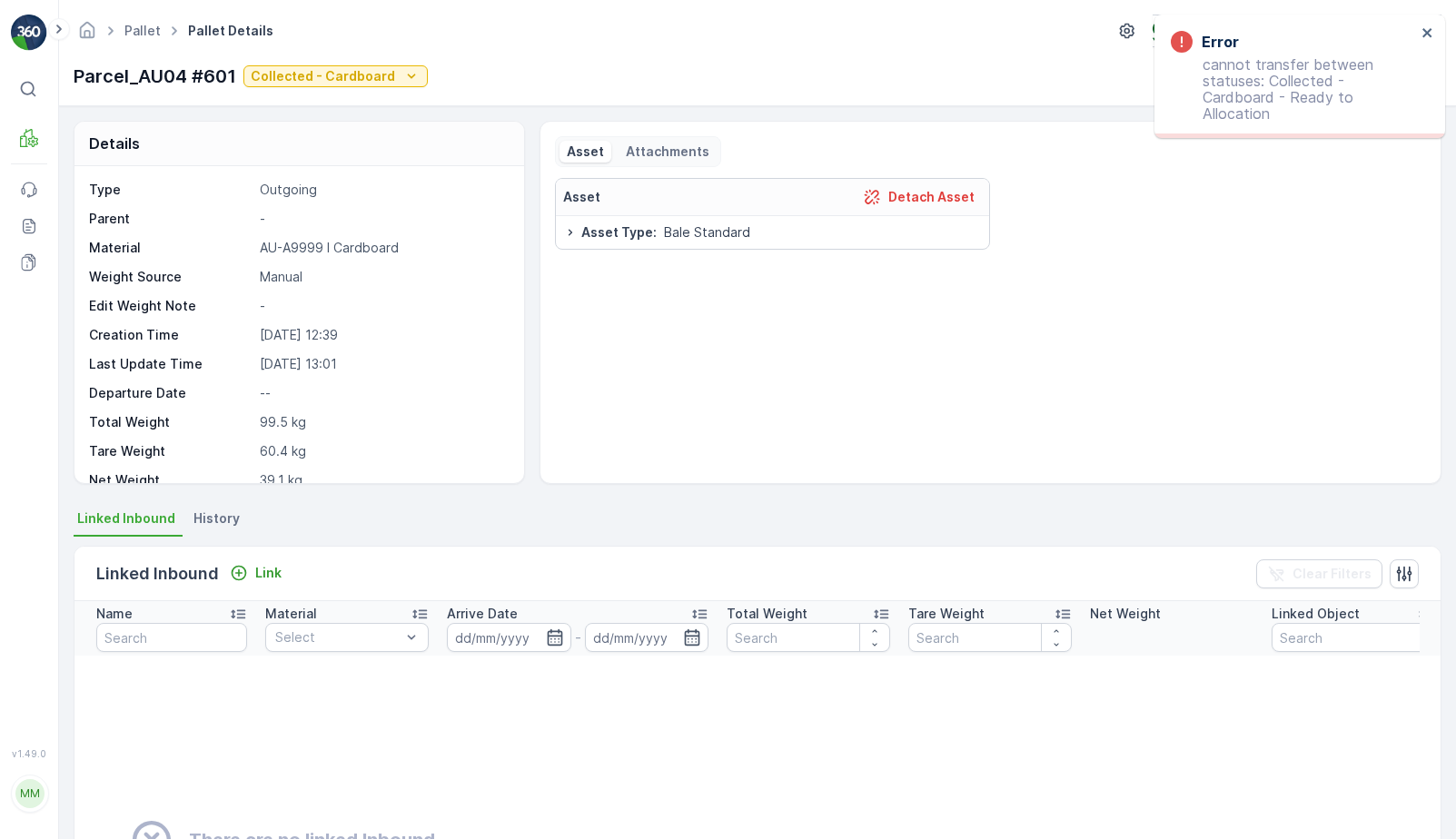
click at [315, 62] on div "Parcel_AU04 #601 Collected - Cardboard Actions" at bounding box center [757, 76] width 1368 height 29
click at [307, 82] on p "Collected - Cardboard" at bounding box center [323, 75] width 144 height 18
click at [312, 129] on span "In Progress-Processing" at bounding box center [326, 129] width 141 height 18
click at [329, 75] on p "Collected - Cardboard" at bounding box center [323, 75] width 144 height 18
click at [311, 204] on div "Blocked" at bounding box center [326, 205] width 156 height 26
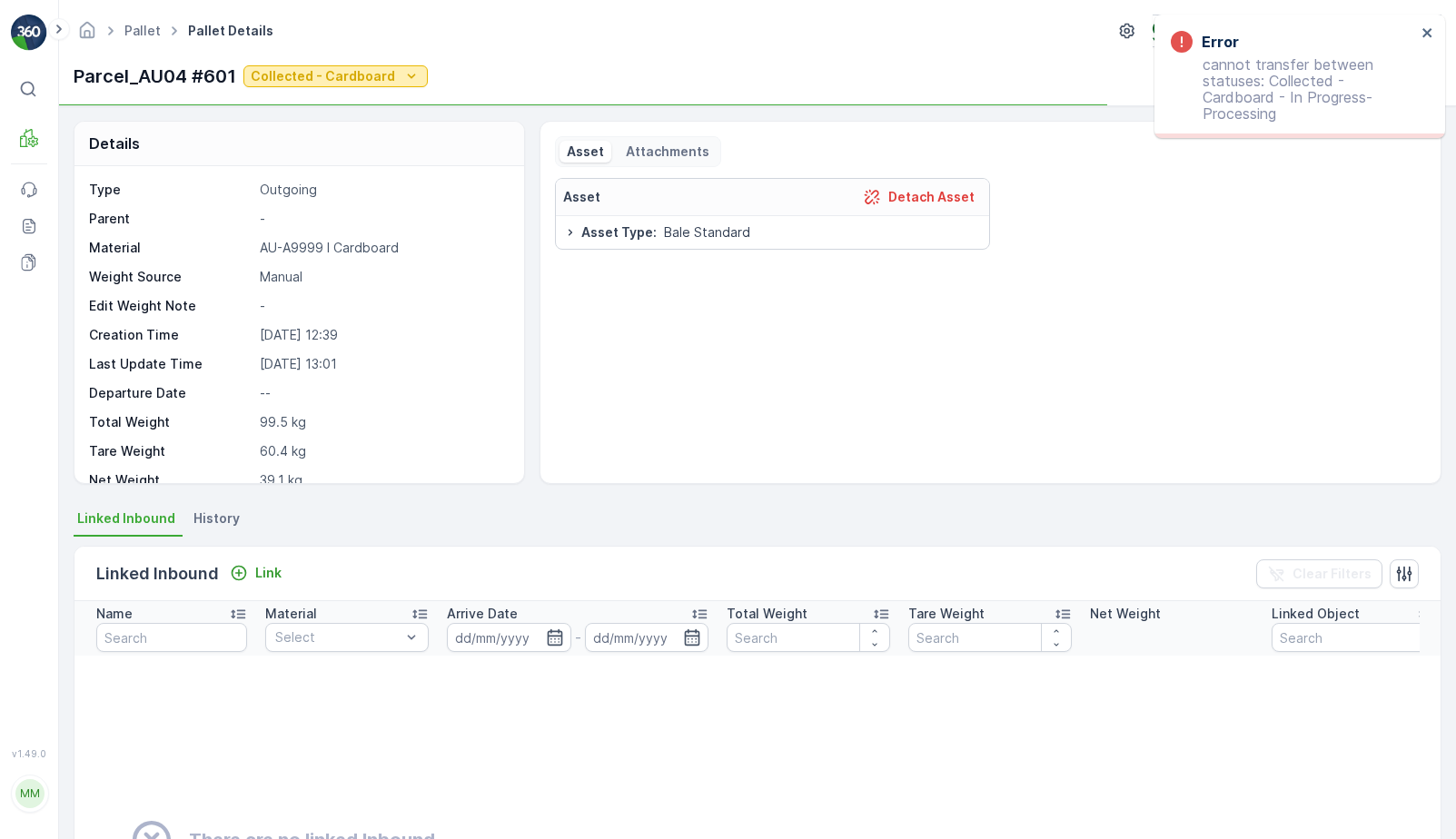
click at [349, 82] on p "Collected - Cardboard" at bounding box center [323, 75] width 144 height 18
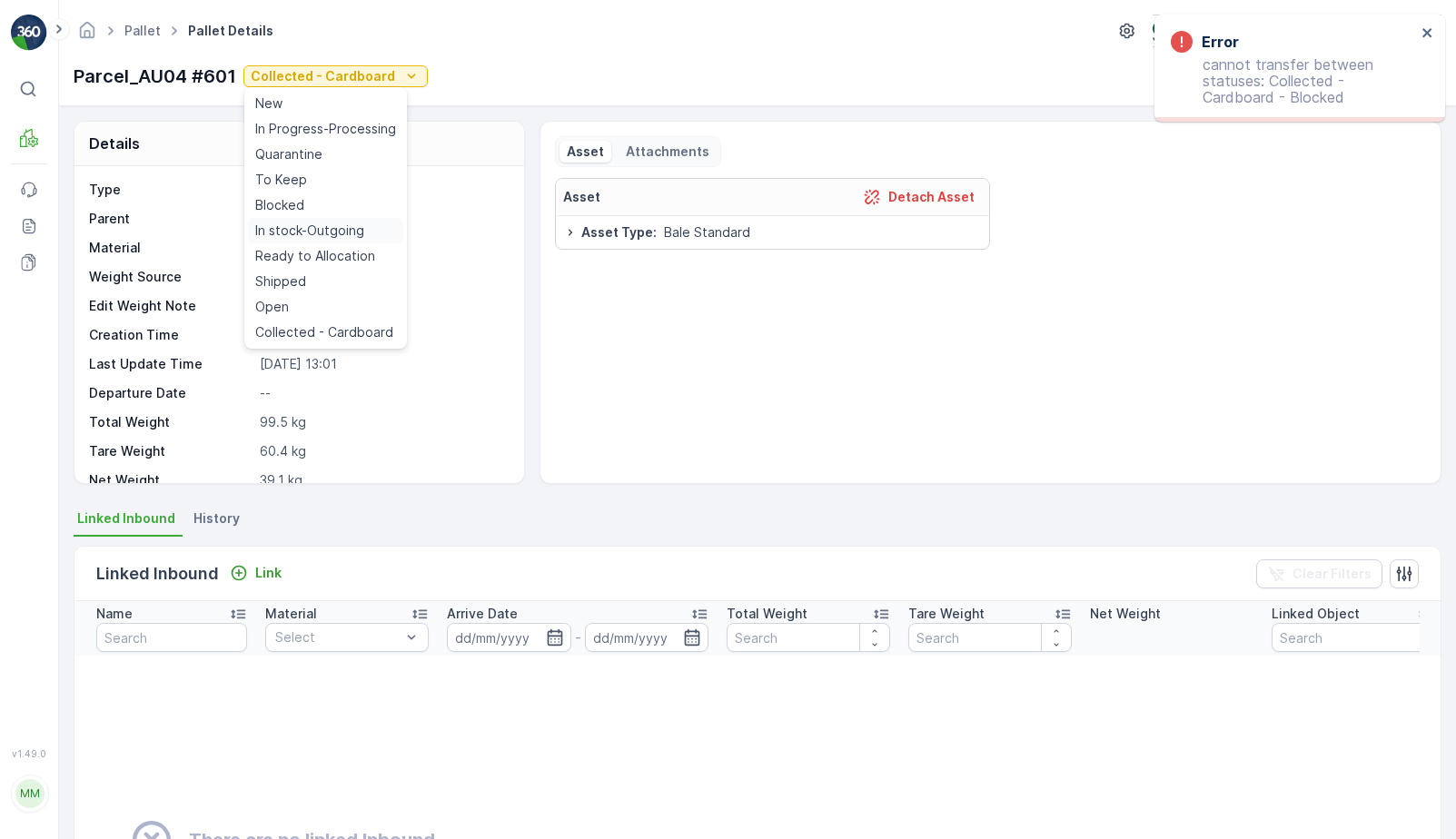
click at [335, 232] on span "In stock-Outgoing" at bounding box center [309, 230] width 109 height 18
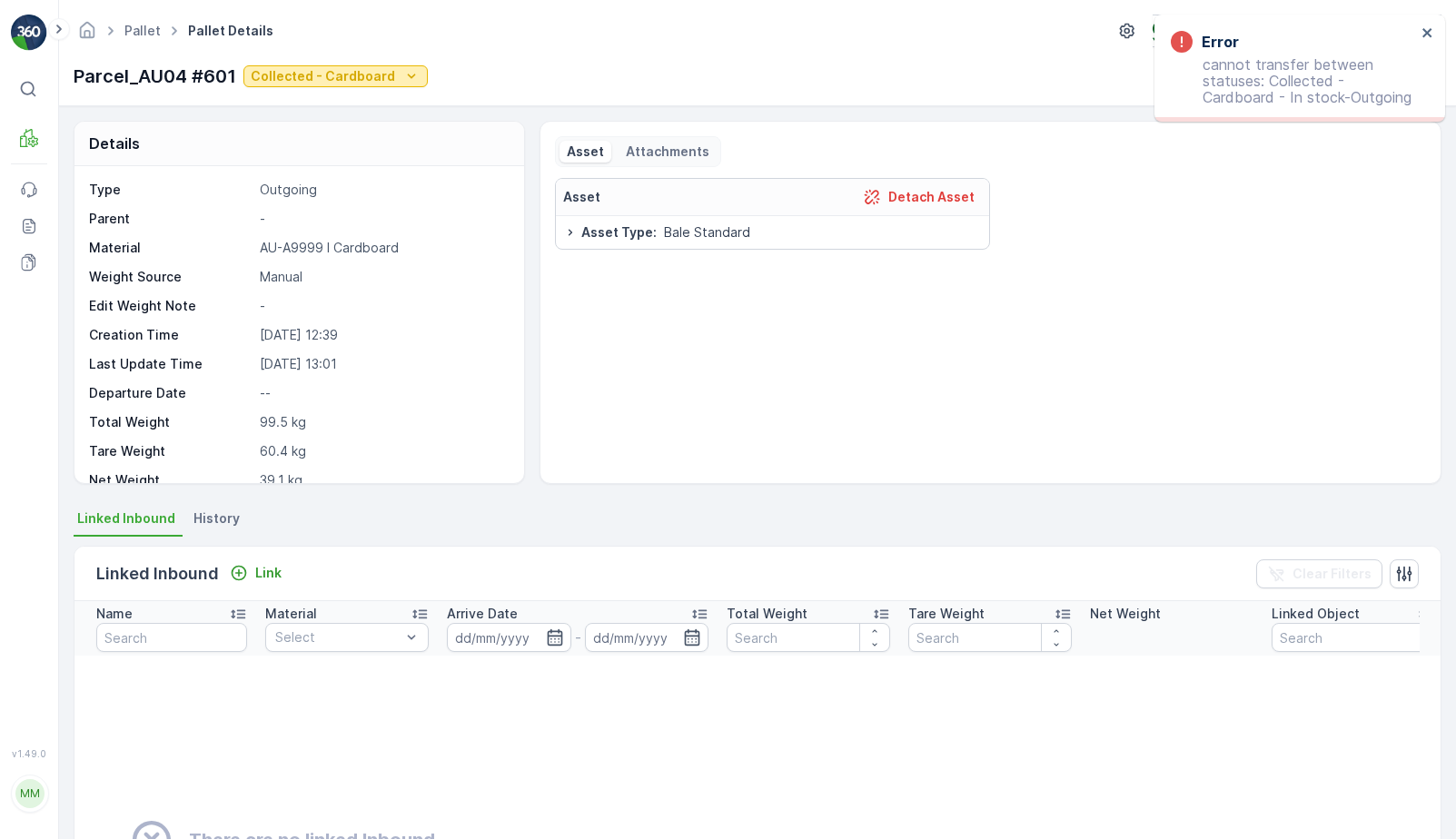
click at [355, 85] on button "Collected - Cardboard" at bounding box center [335, 76] width 184 height 22
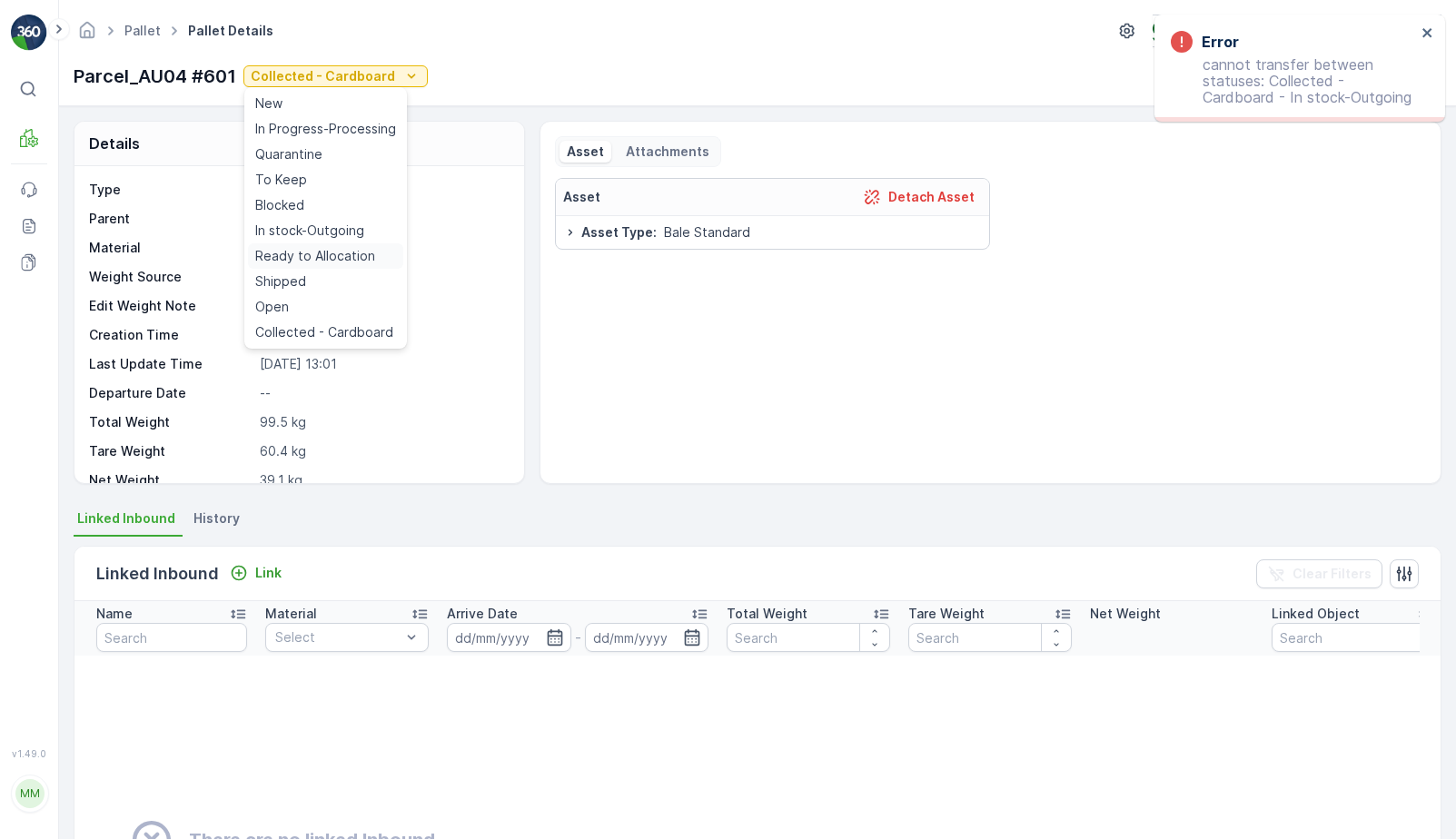
click at [327, 262] on span "Ready to Allocation" at bounding box center [315, 256] width 120 height 18
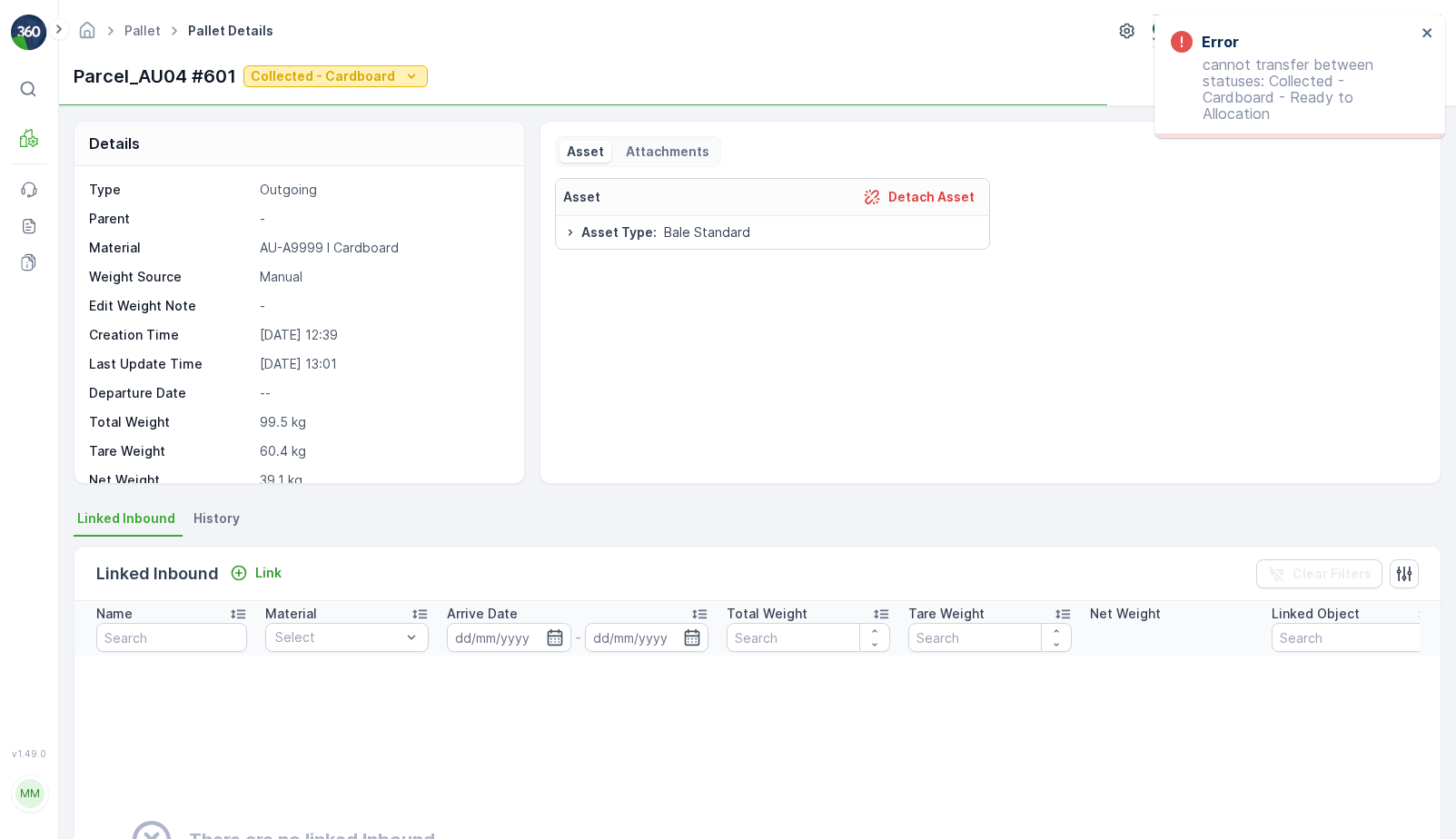
click at [359, 80] on p "Collected - Cardboard" at bounding box center [323, 75] width 144 height 18
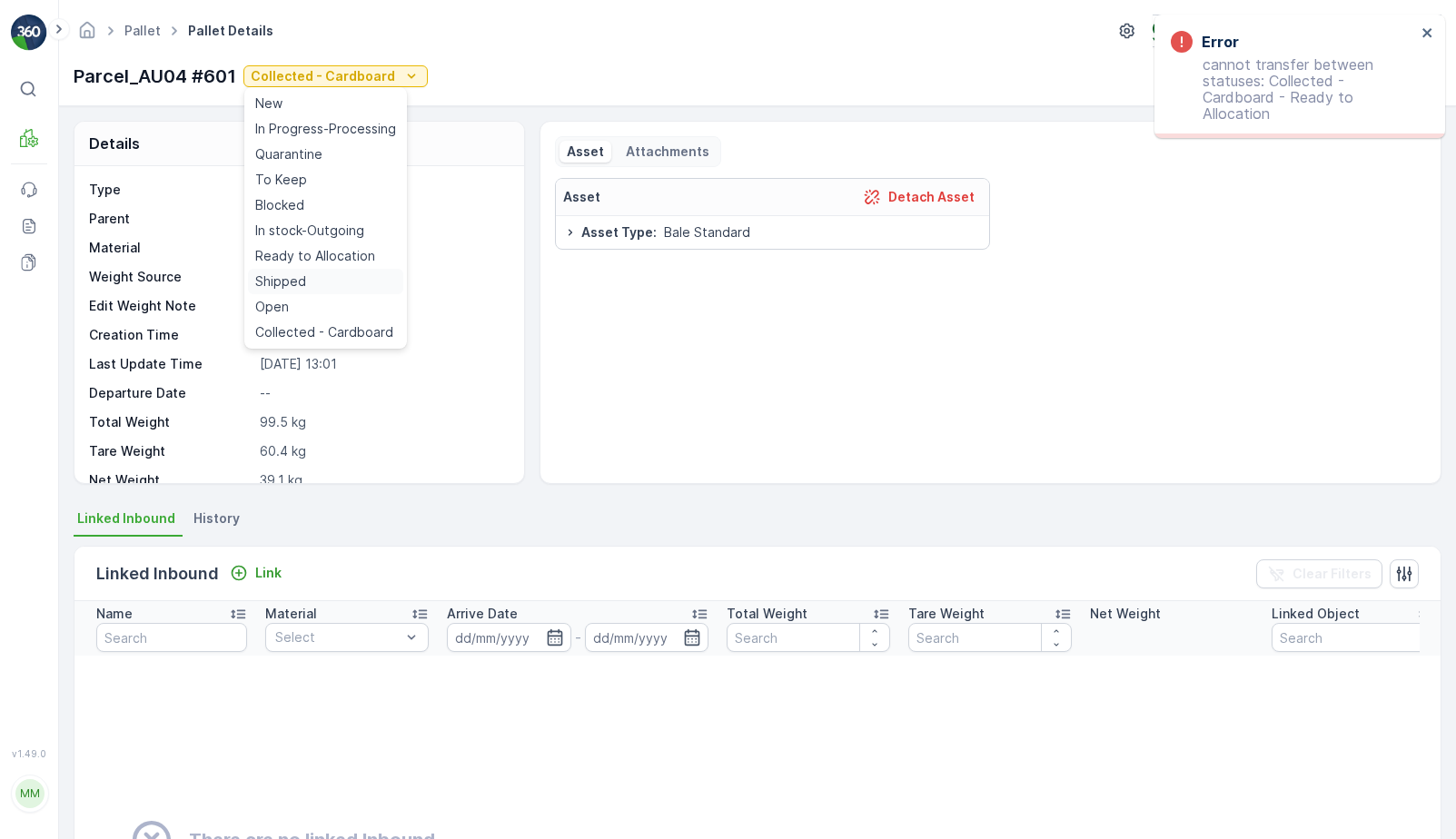
click at [344, 289] on div "Shipped" at bounding box center [326, 282] width 156 height 26
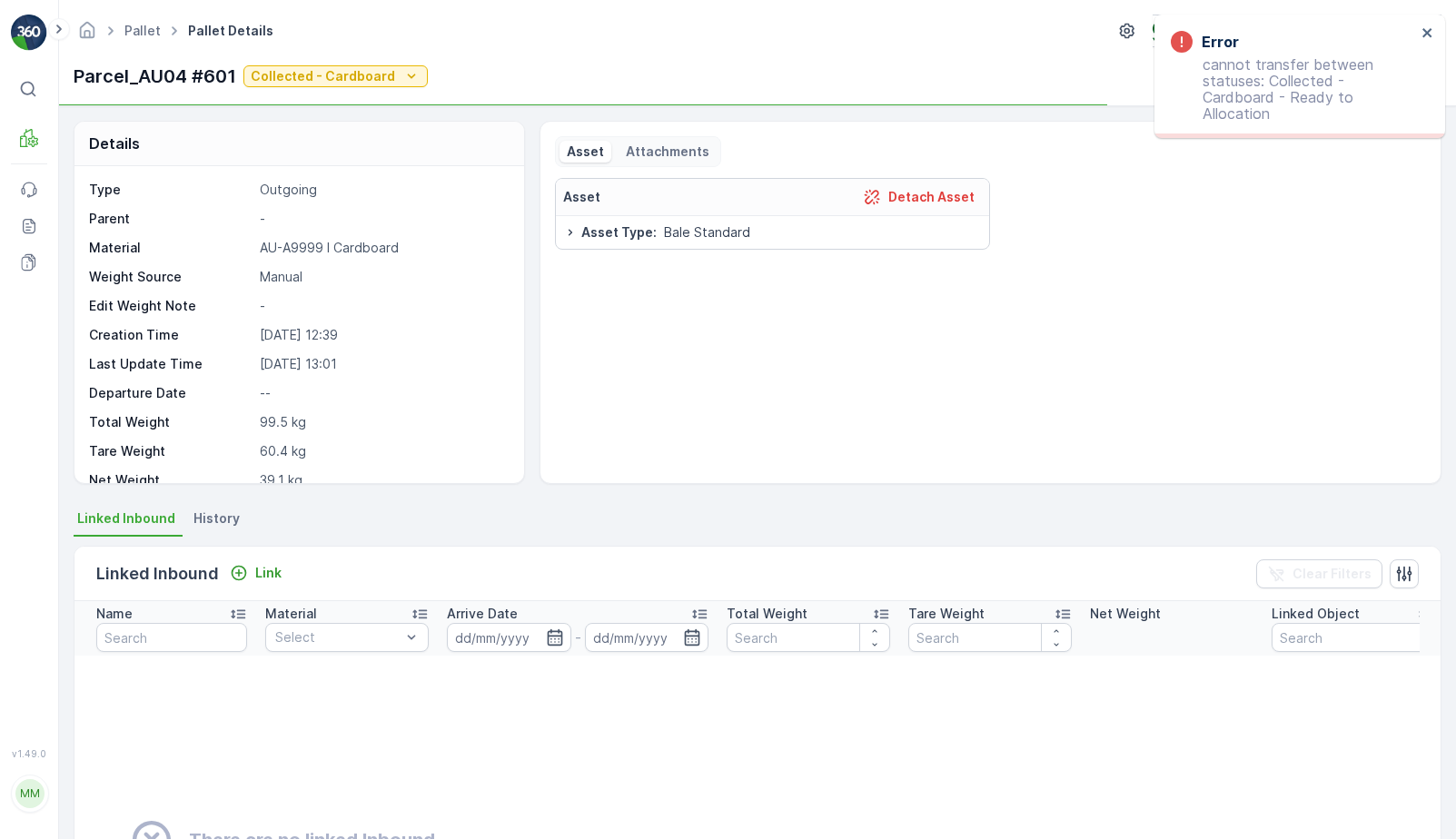
click at [367, 90] on div "Parcel_AU04 #601 Collected - Cardboard Actions" at bounding box center [757, 76] width 1368 height 29
click at [369, 81] on p "Collected - Cardboard" at bounding box center [323, 75] width 144 height 18
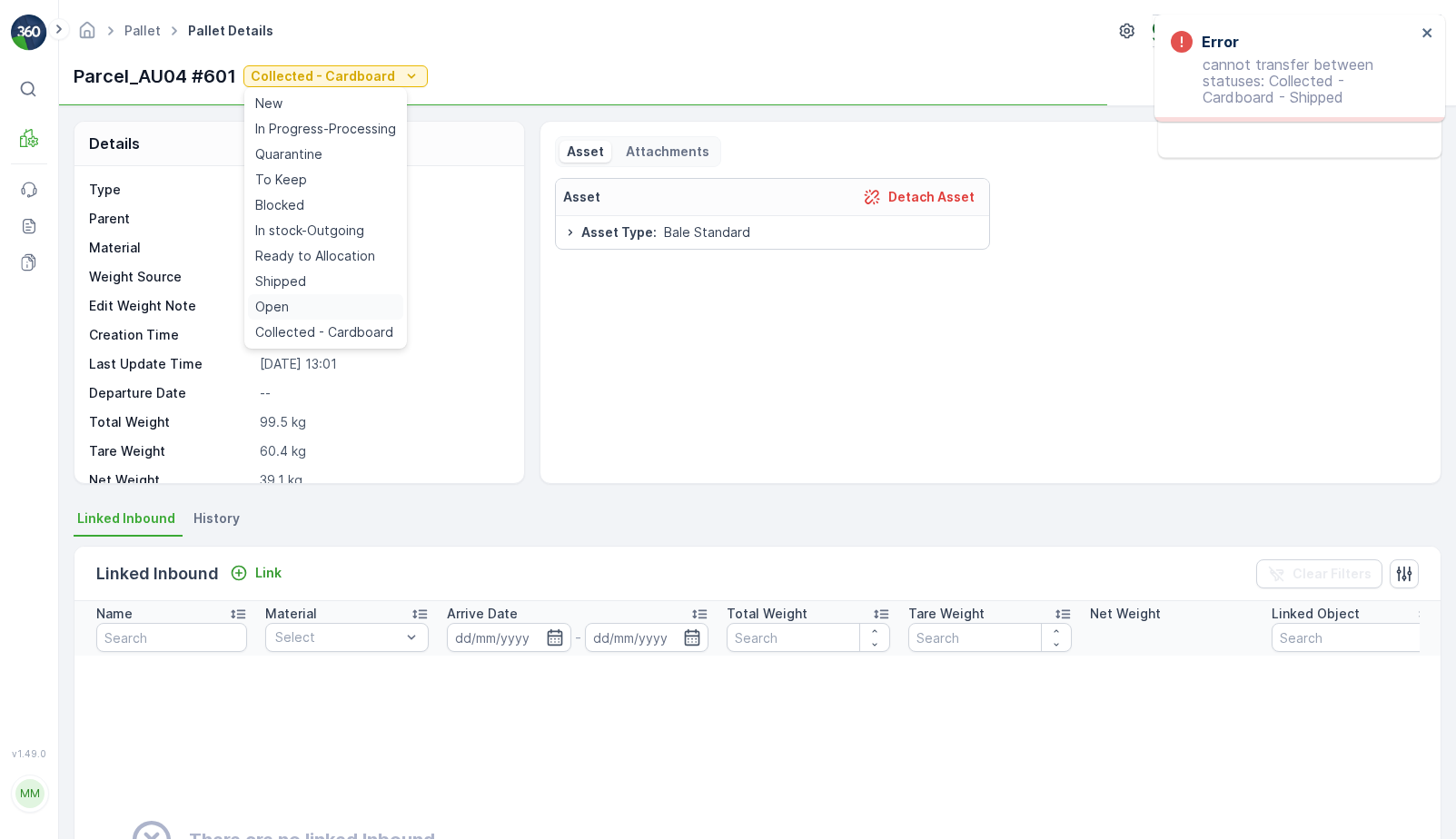
click at [311, 304] on div "Open" at bounding box center [326, 306] width 156 height 26
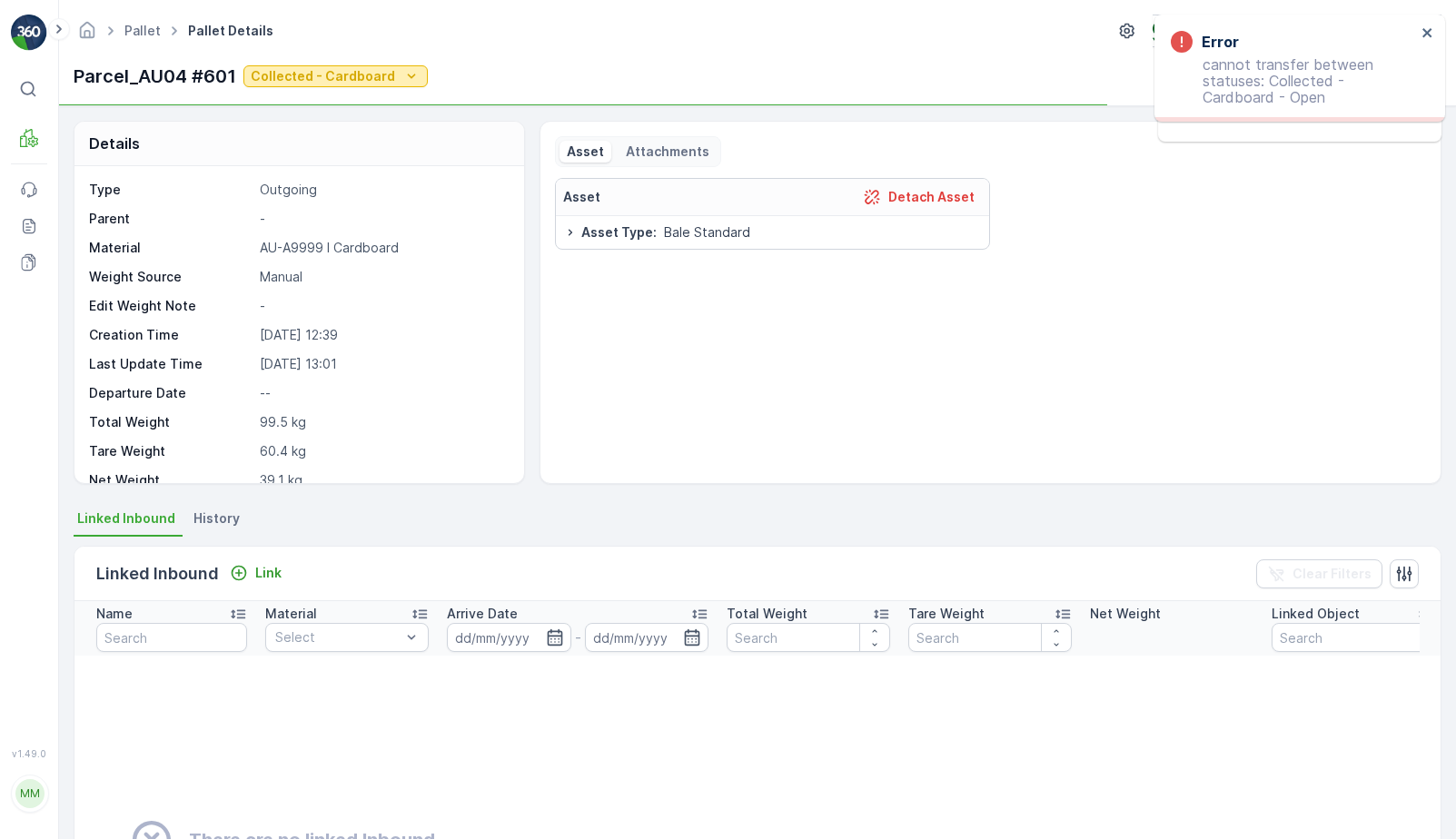
click at [335, 80] on p "Collected - Cardboard" at bounding box center [323, 75] width 144 height 18
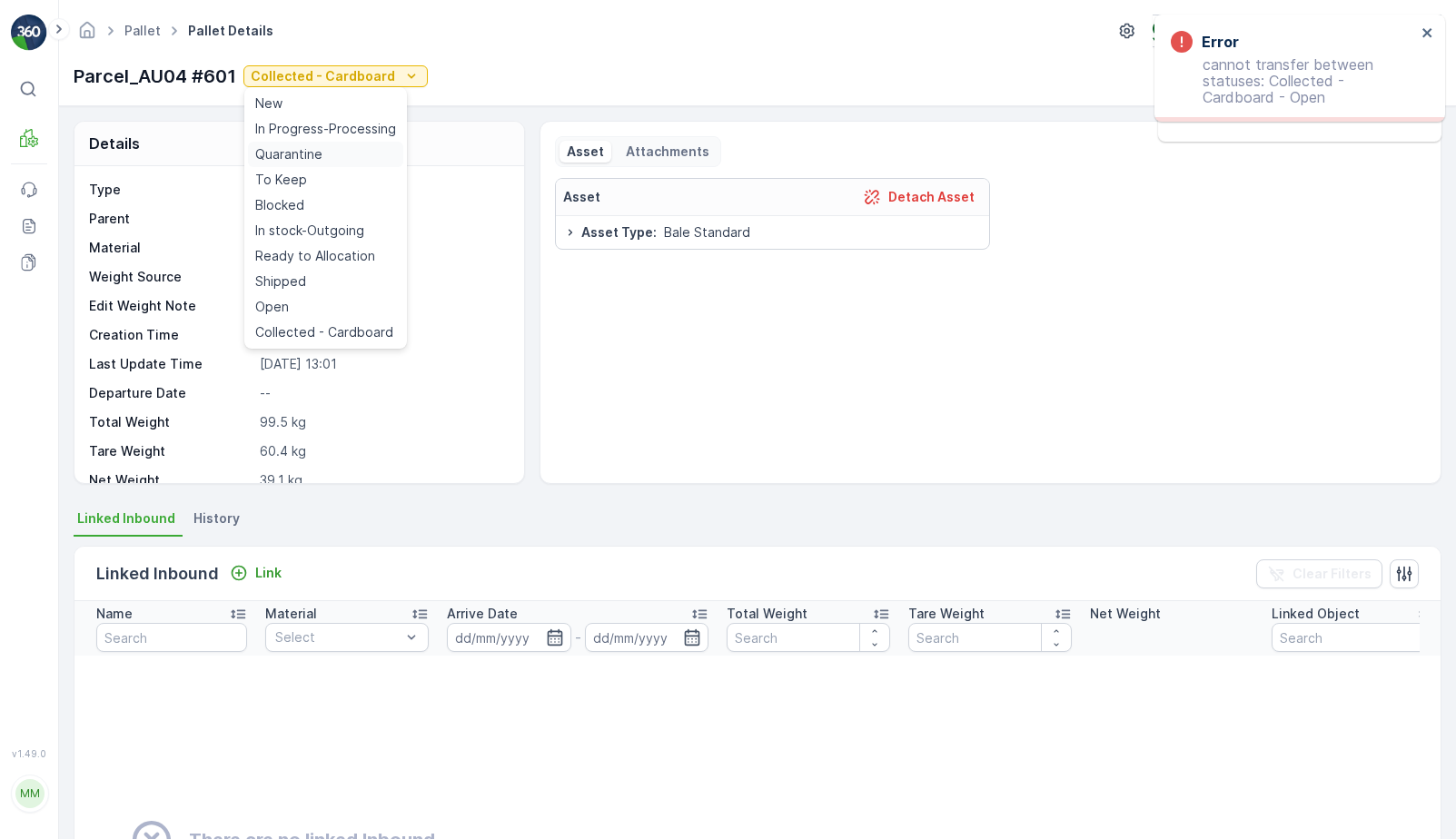
click at [313, 158] on span "Quarantine" at bounding box center [288, 154] width 67 height 18
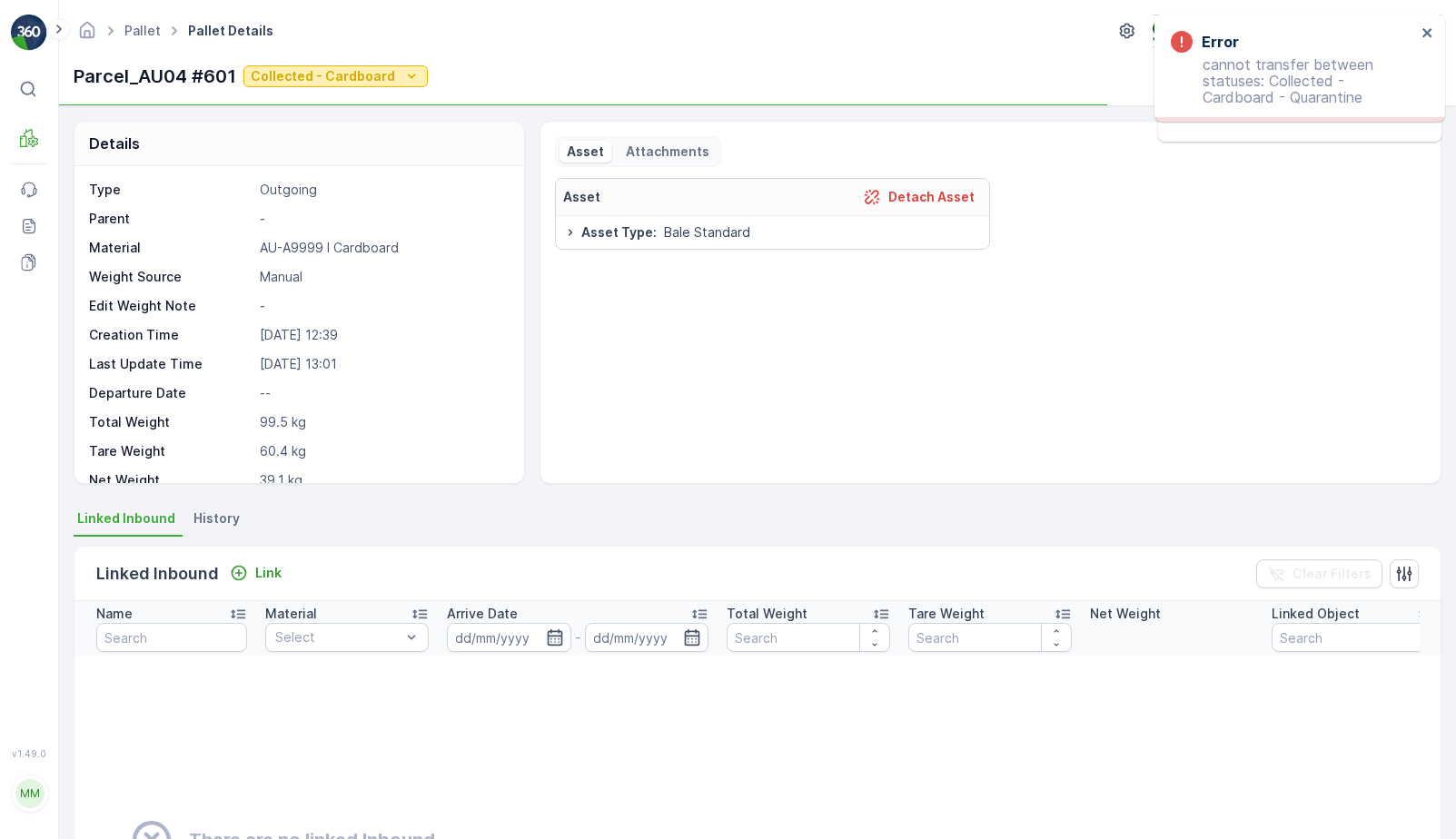
click at [325, 70] on p "Collected - Cardboard" at bounding box center [323, 75] width 144 height 18
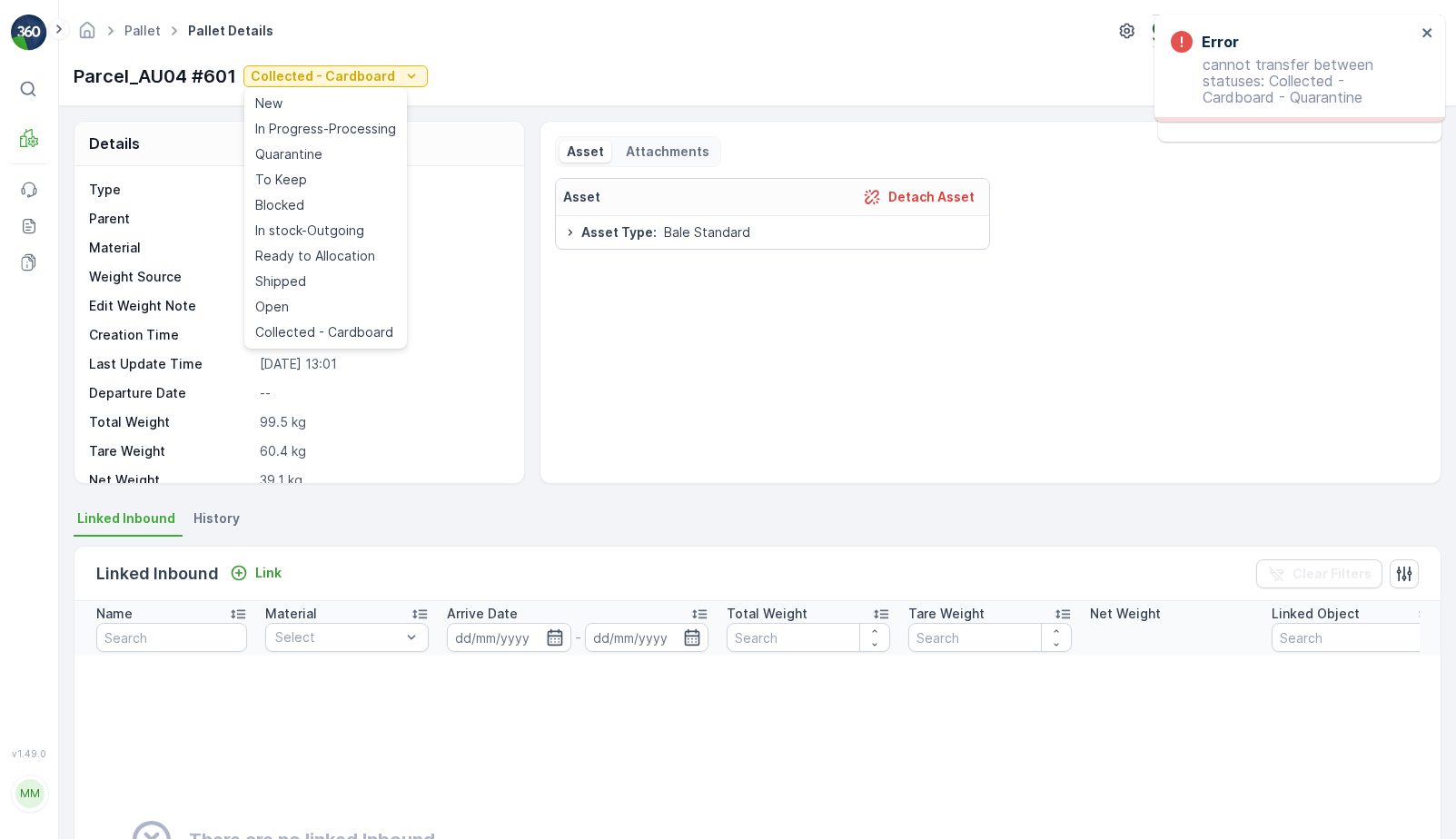
click at [436, 68] on div "Parcel_AU04 #601 Collected - Cardboard Actions" at bounding box center [757, 76] width 1368 height 29
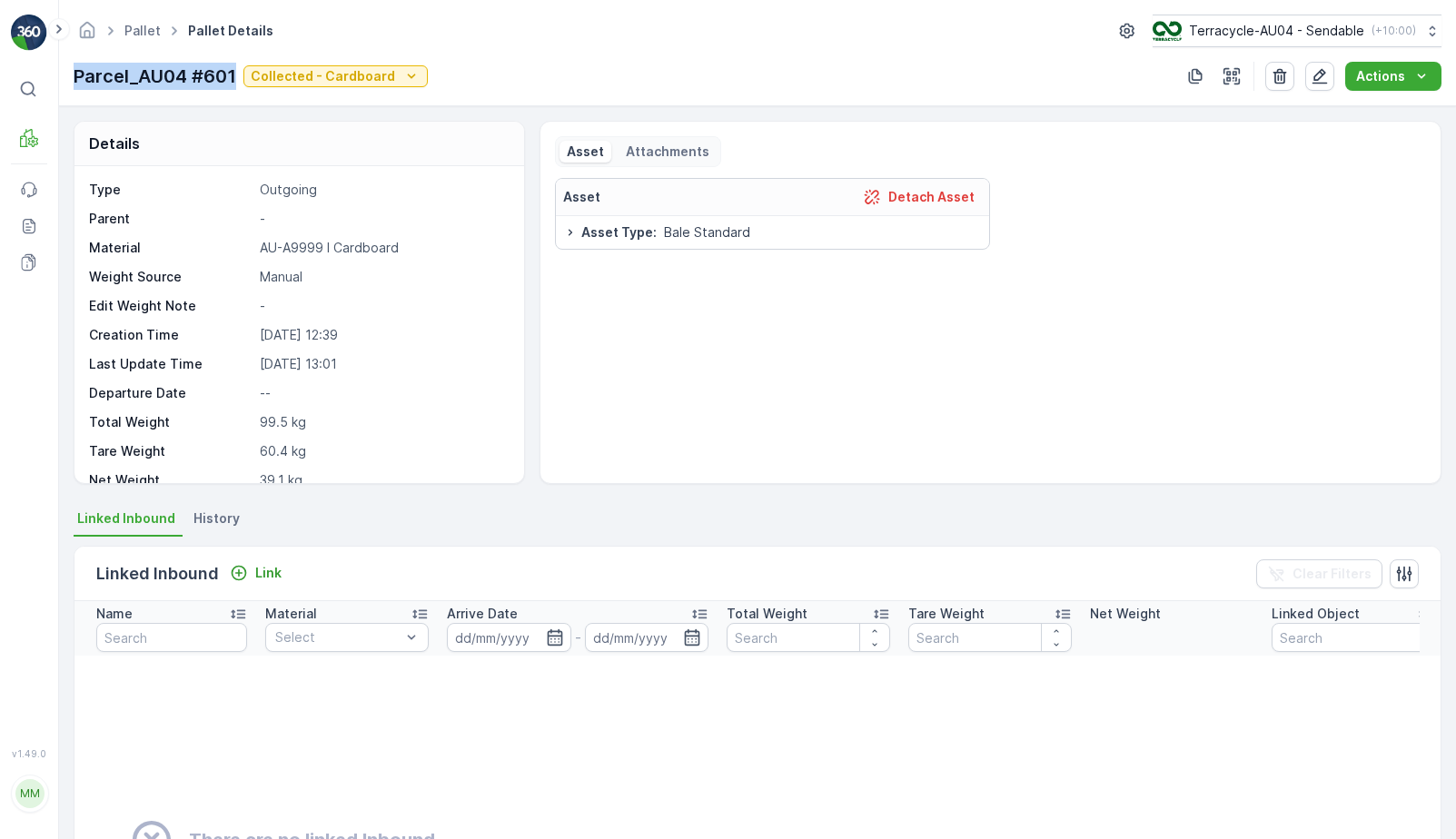
drag, startPoint x: 73, startPoint y: 73, endPoint x: 235, endPoint y: 73, distance: 162.0
click at [235, 73] on div "Pallet Pallet Details Terracycle-AU04 - Sendable ( +10:00 ) Parcel_AU04 #601 Co…" at bounding box center [758, 52] width 1398 height 106
copy p "Parcel_AU04 #601"
